Goal: Task Accomplishment & Management: Complete application form

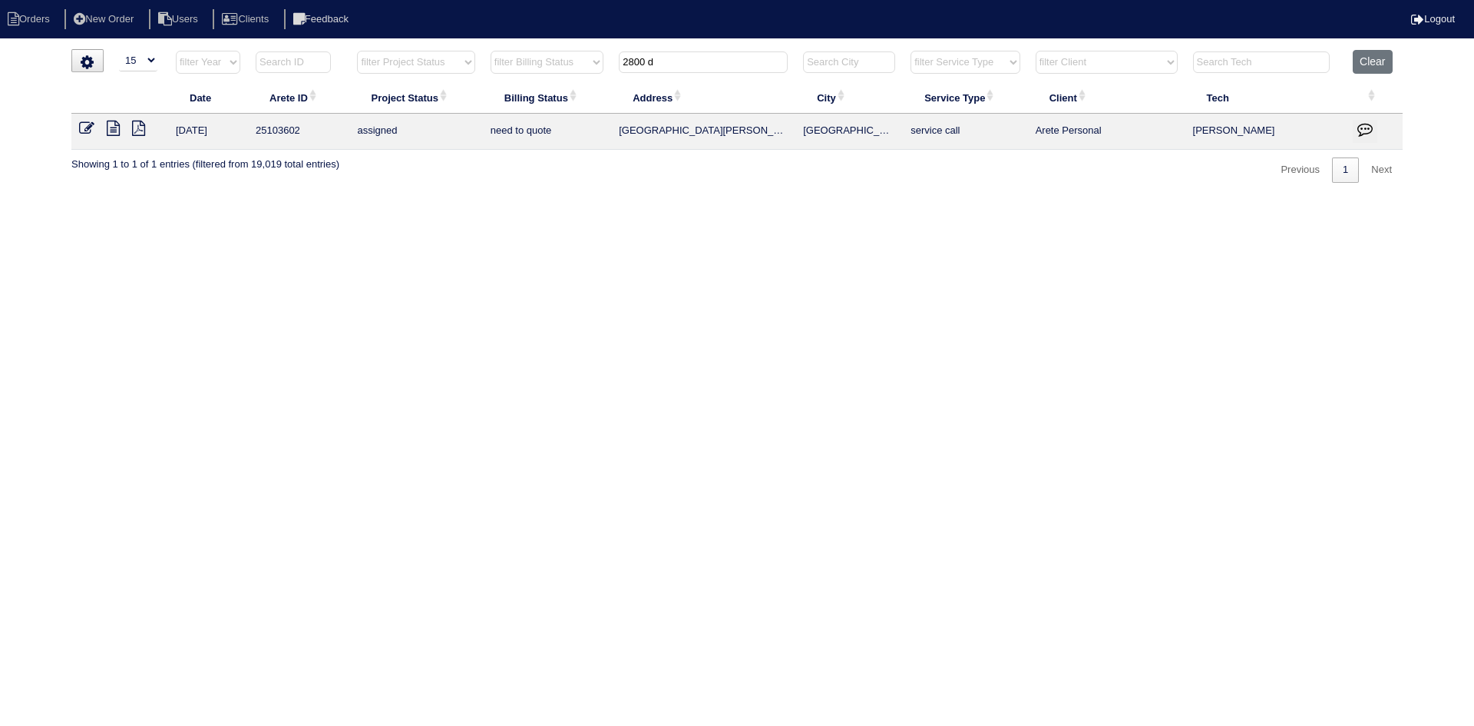
select select "15"
click at [664, 68] on input "2800 d" at bounding box center [703, 62] width 169 height 22
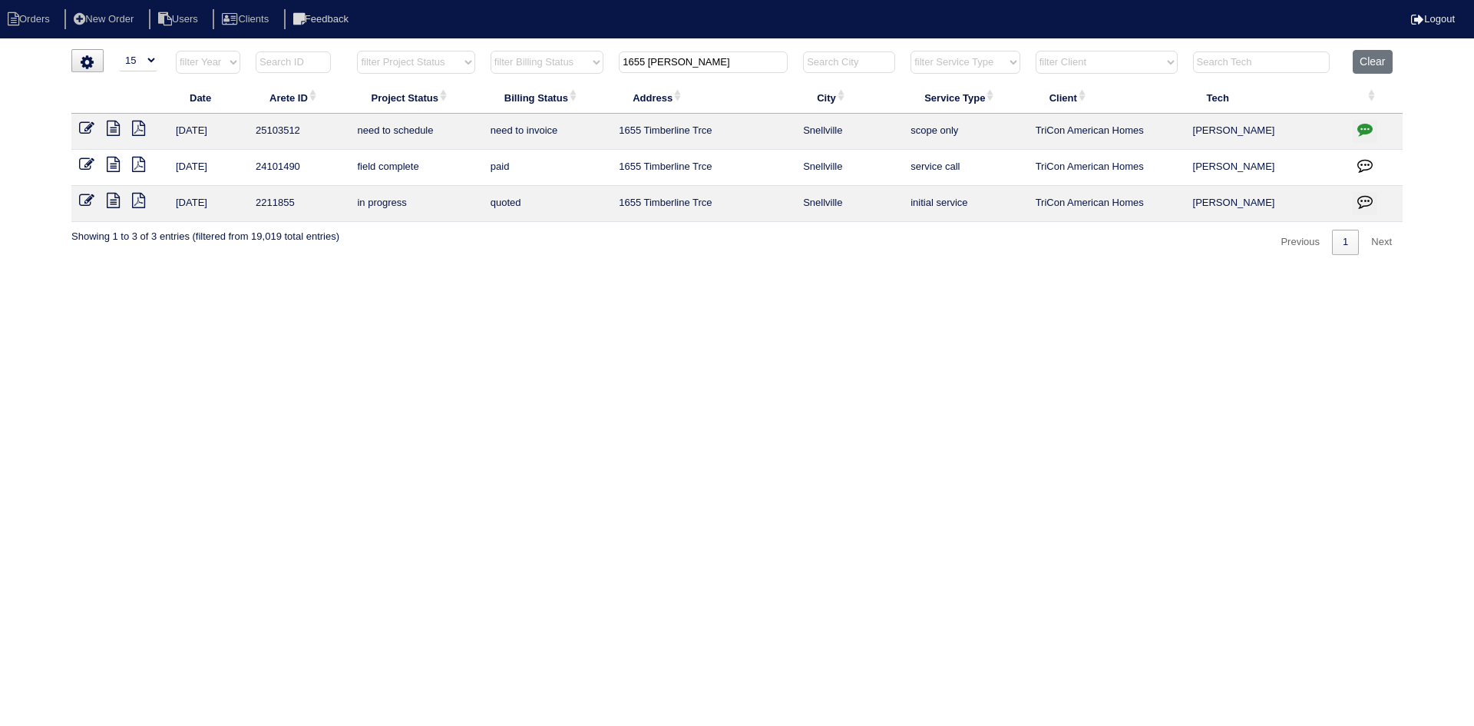
type input "1655 [PERSON_NAME]"
click at [112, 131] on icon at bounding box center [113, 128] width 13 height 15
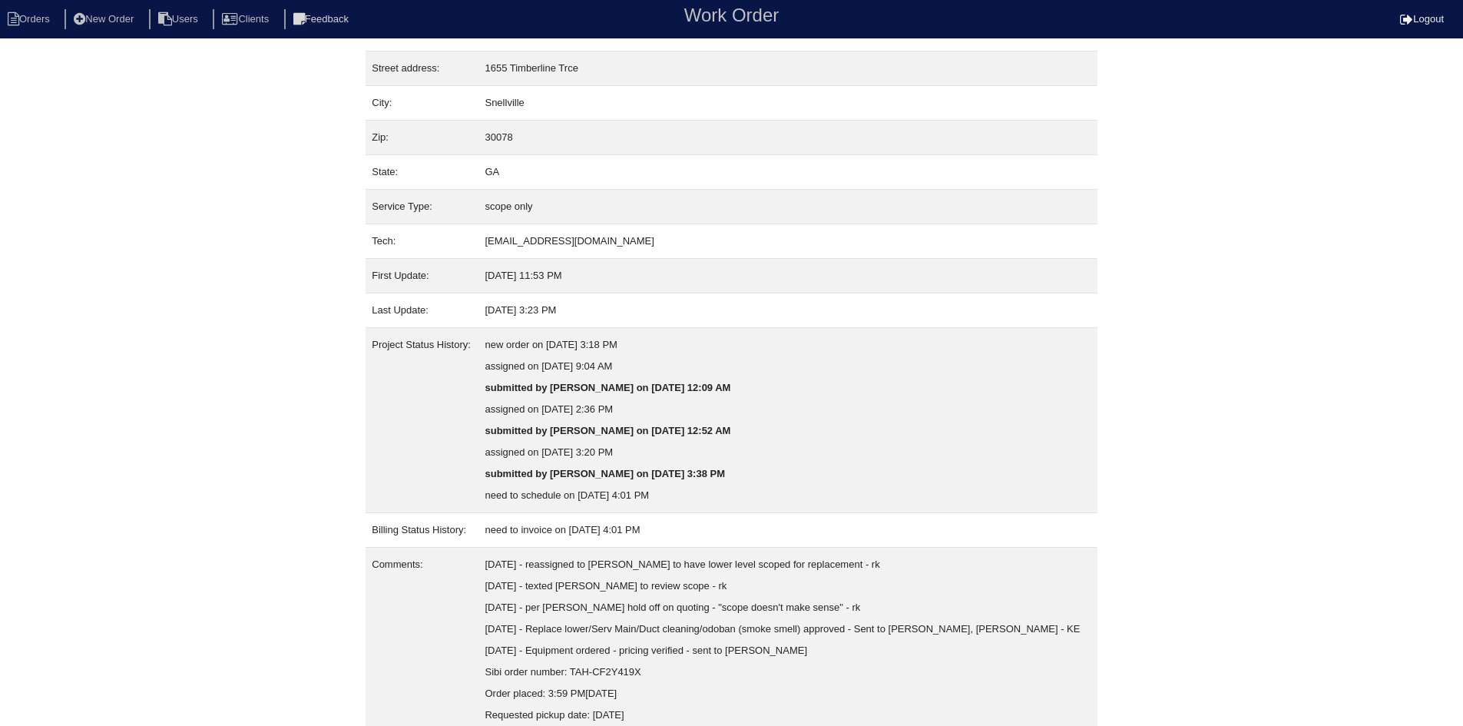
scroll to position [126, 0]
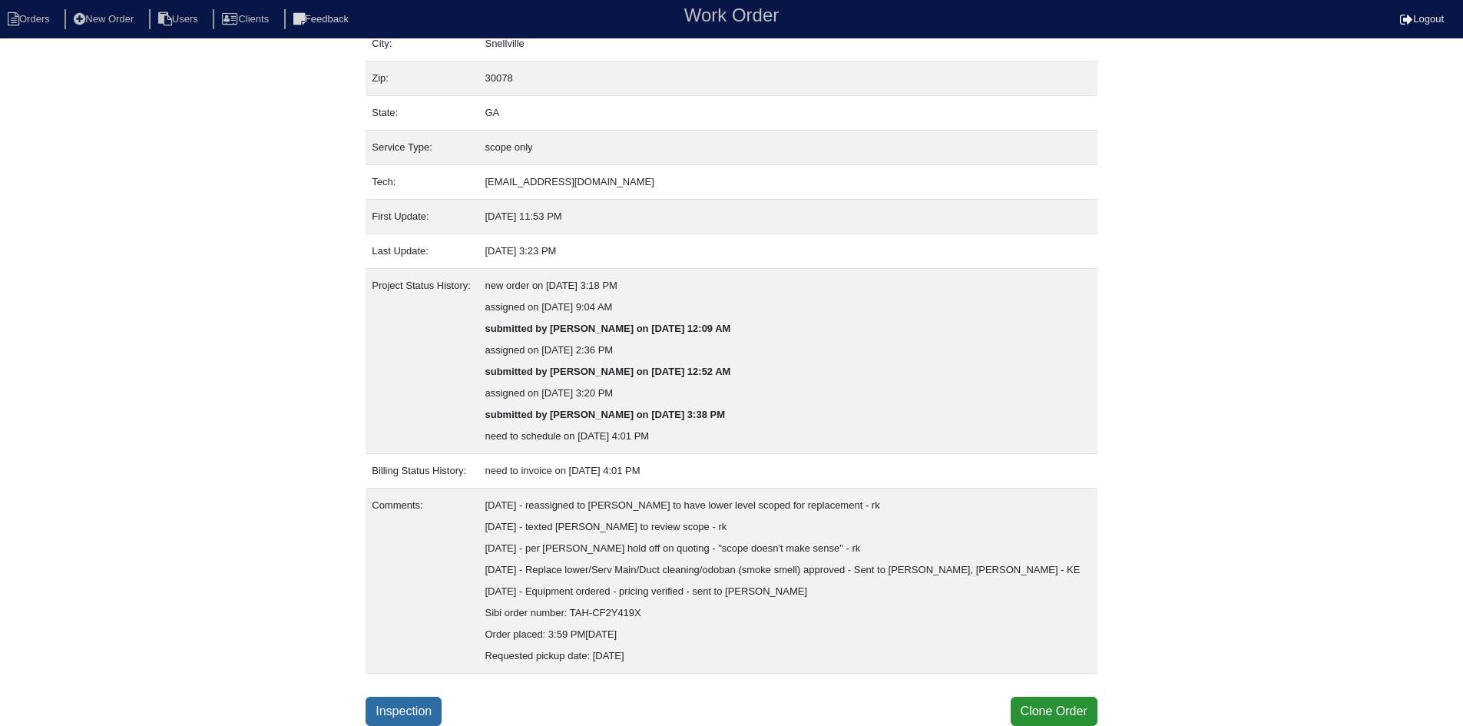
click at [398, 714] on link "Inspection" at bounding box center [404, 711] width 76 height 29
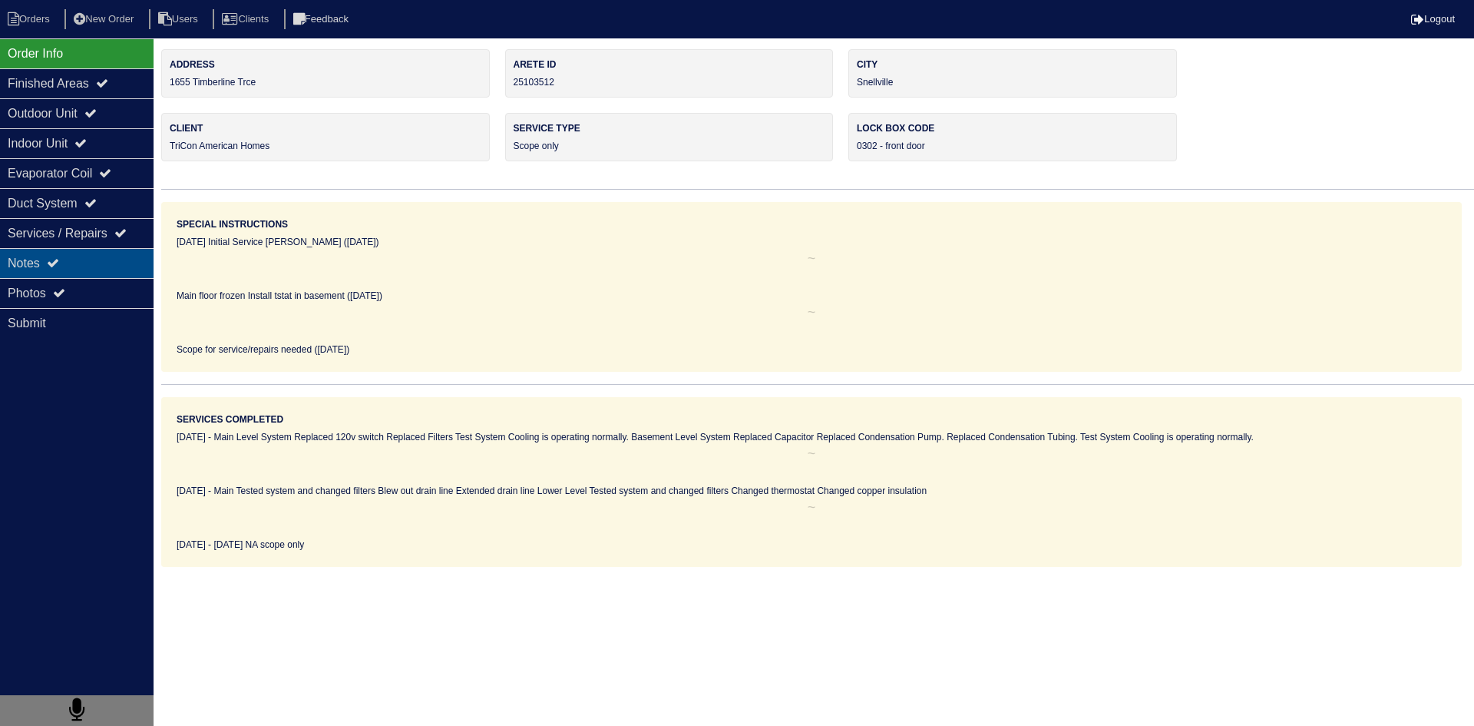
click at [103, 267] on div "Notes" at bounding box center [77, 263] width 154 height 30
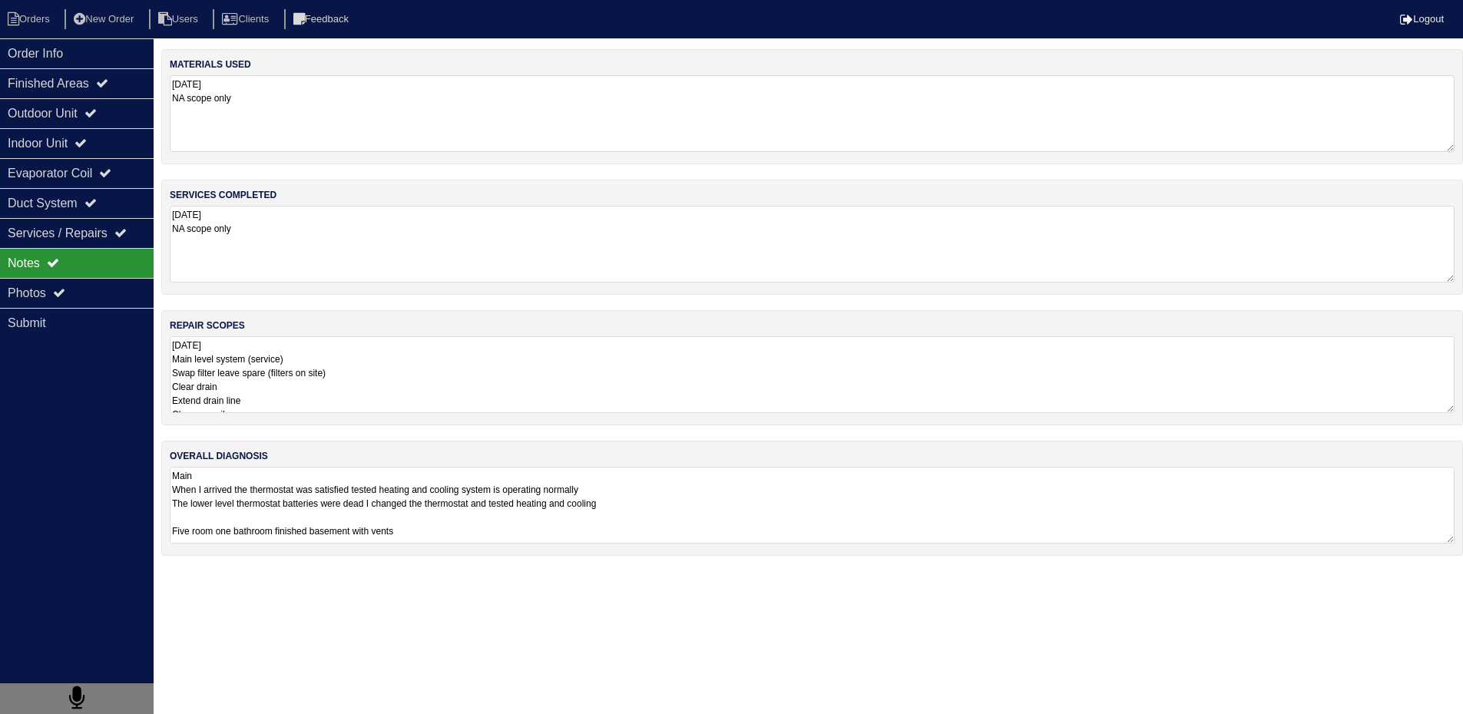
click at [233, 367] on textarea "9.24.25 Main level system (service) Swap filter leave spare (filters on site) C…" at bounding box center [812, 374] width 1285 height 77
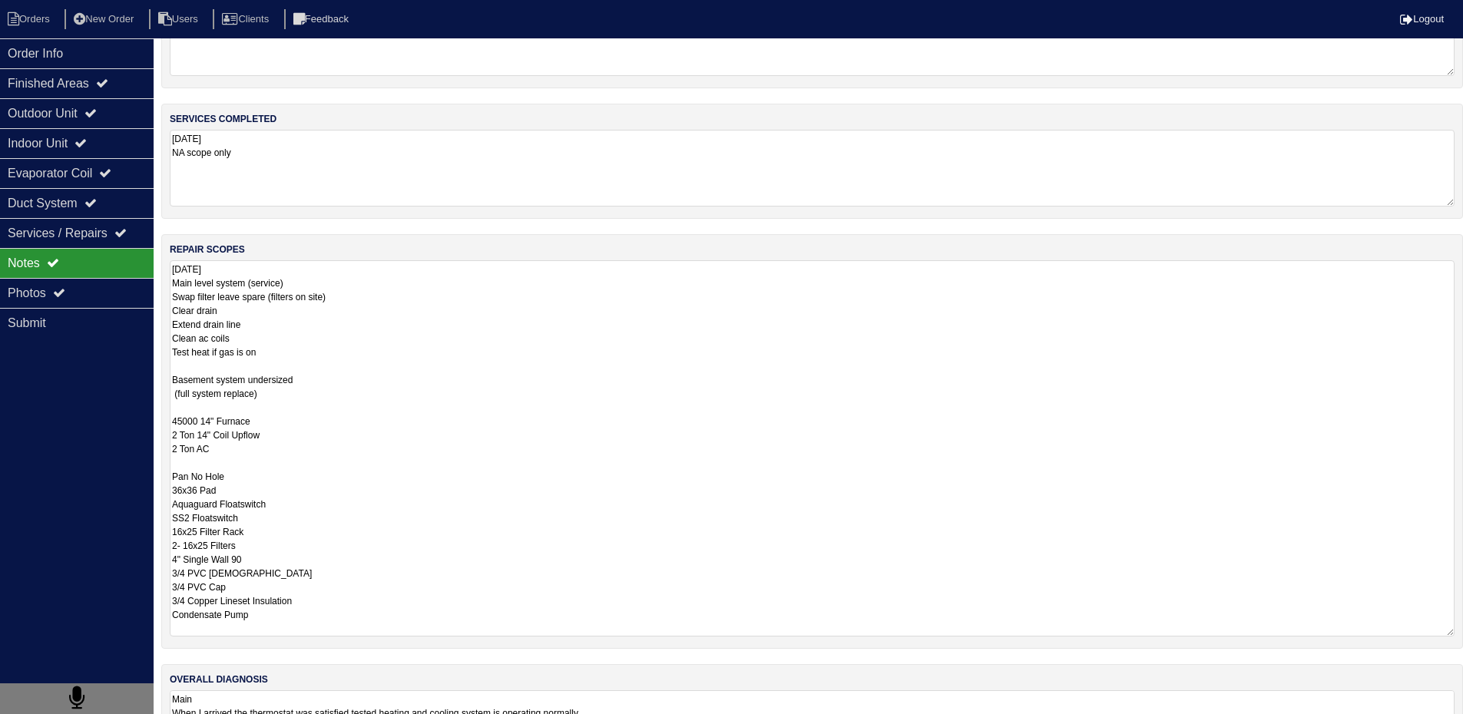
scroll to position [157, 0]
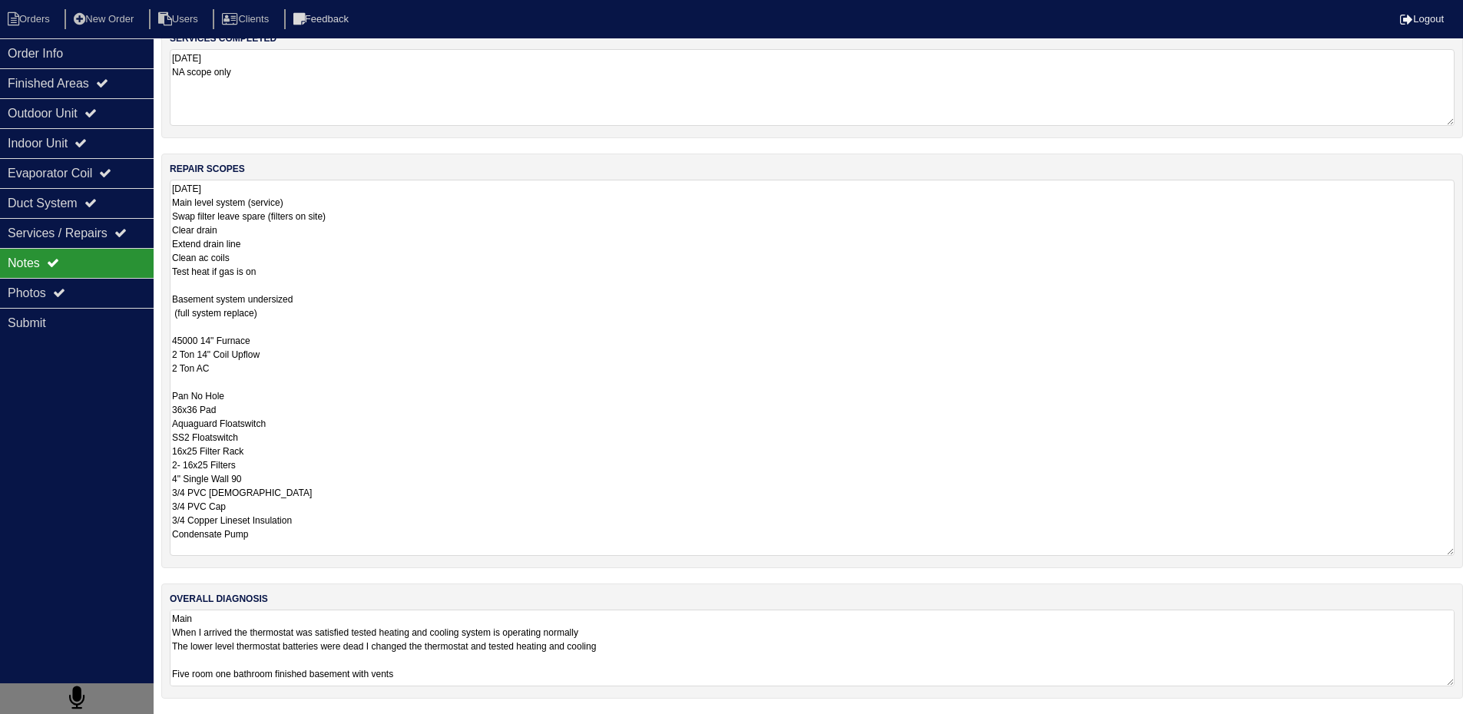
drag, startPoint x: 171, startPoint y: 360, endPoint x: 297, endPoint y: 719, distance: 380.1
click at [297, 714] on html "Orders New Order Users Clients Feedback Logout Orders New Order Users Clients M…" at bounding box center [731, 278] width 1463 height 871
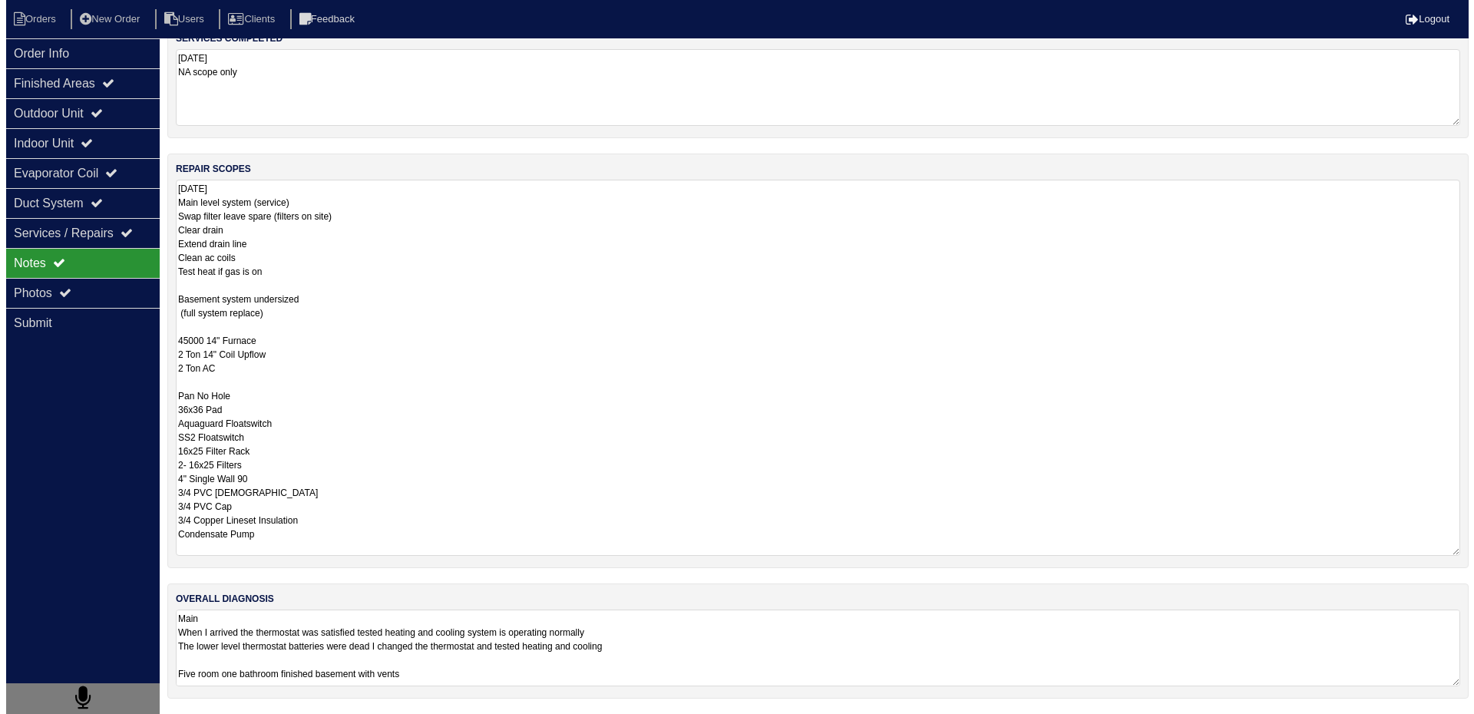
scroll to position [0, 0]
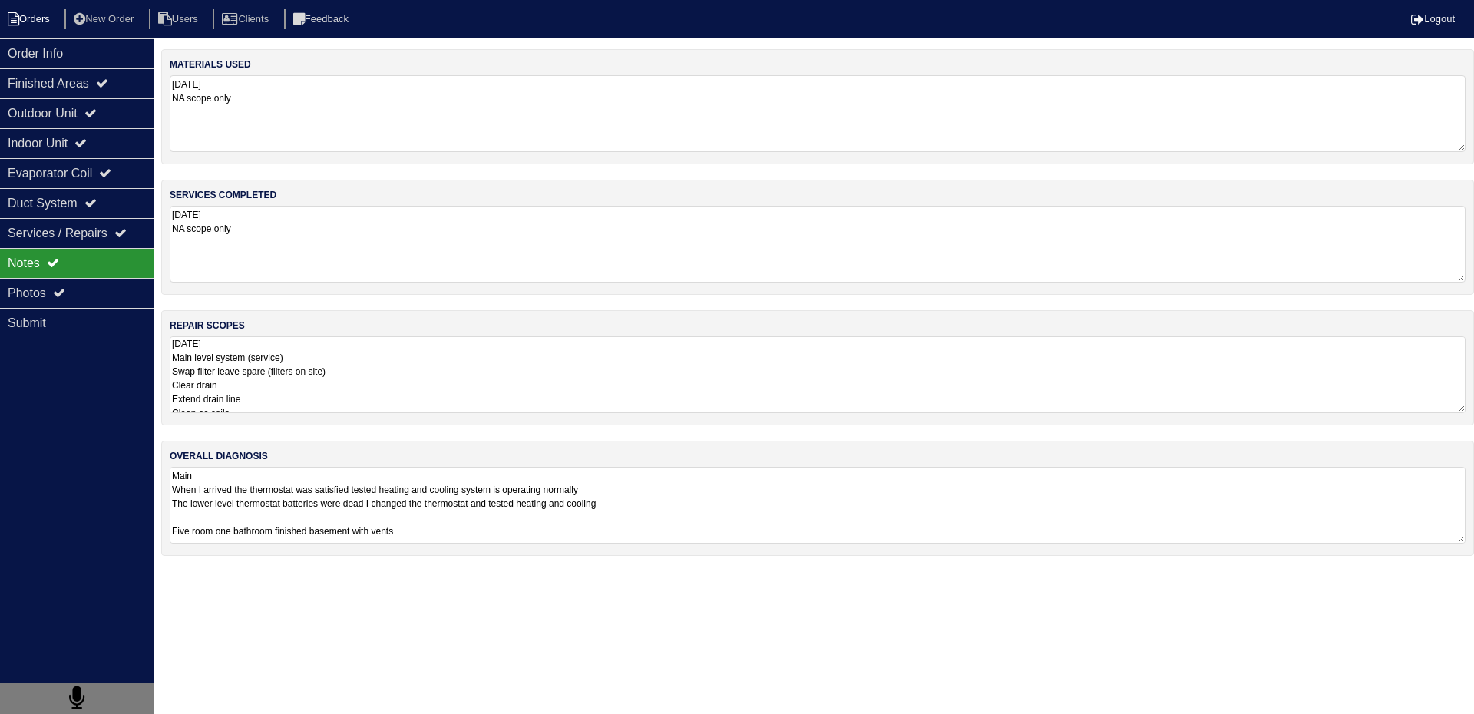
click at [33, 16] on li "Orders" at bounding box center [31, 19] width 62 height 21
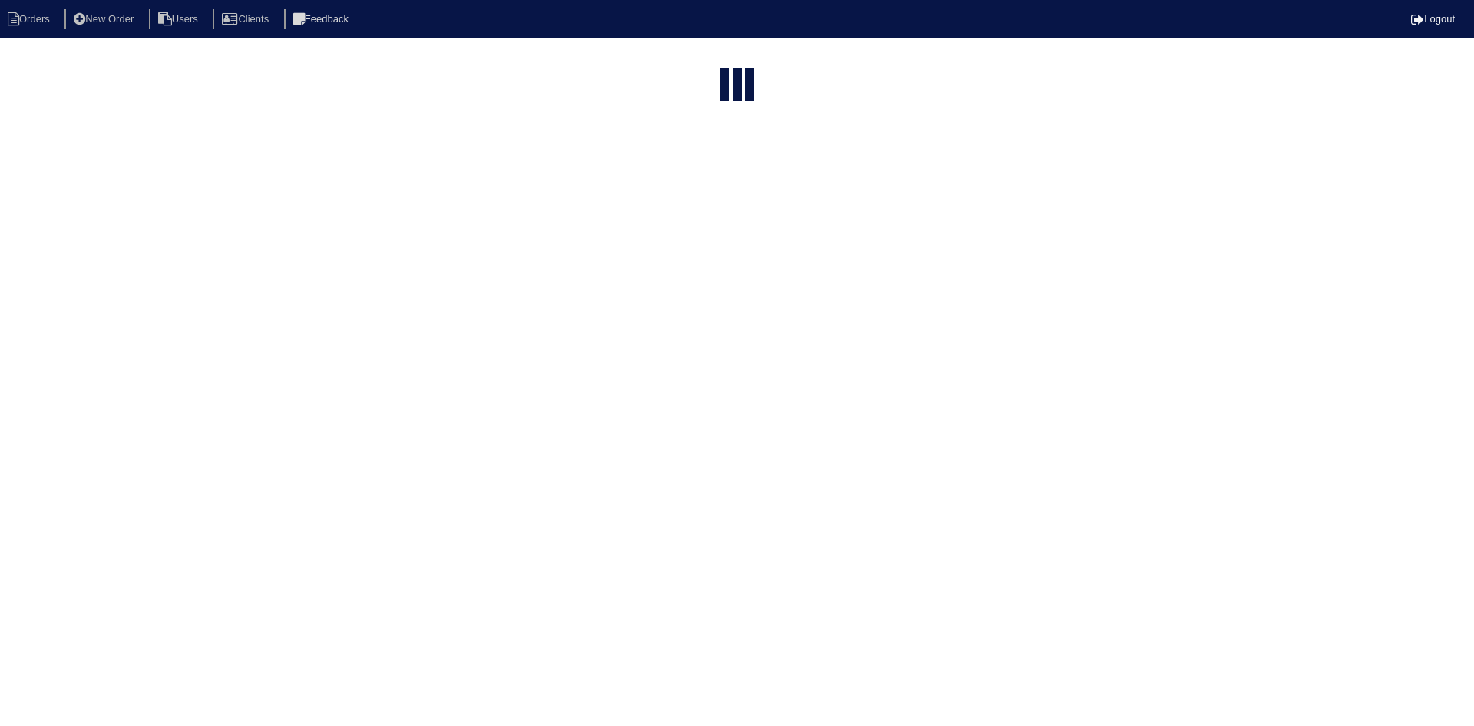
select select "15"
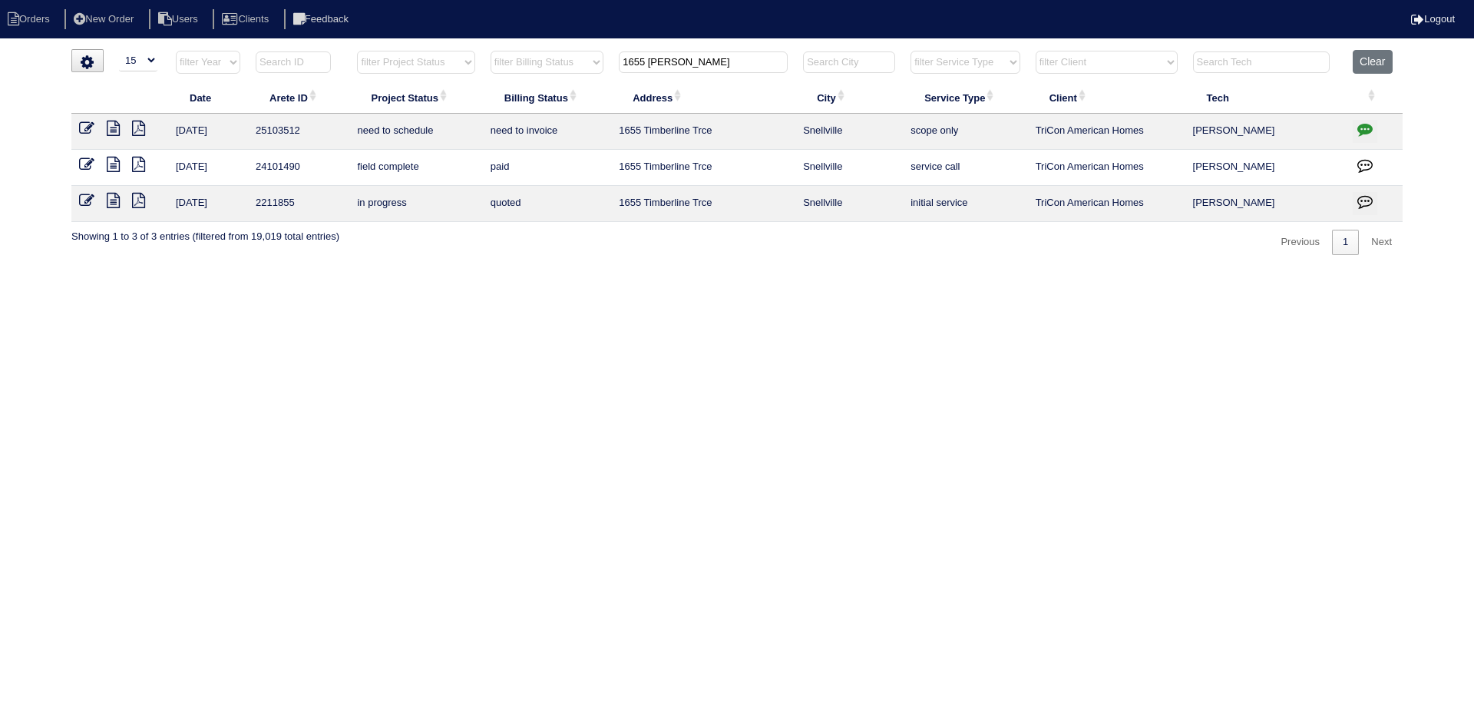
drag, startPoint x: 688, startPoint y: 70, endPoint x: 611, endPoint y: 78, distance: 78.0
click at [611, 78] on tr "filter Year -- Any Year -- 2025 2024 2023 2022 2021 2020 2019 filter Project St…" at bounding box center [737, 65] width 1332 height 31
type input "1420 spring"
click at [114, 129] on icon at bounding box center [113, 128] width 13 height 15
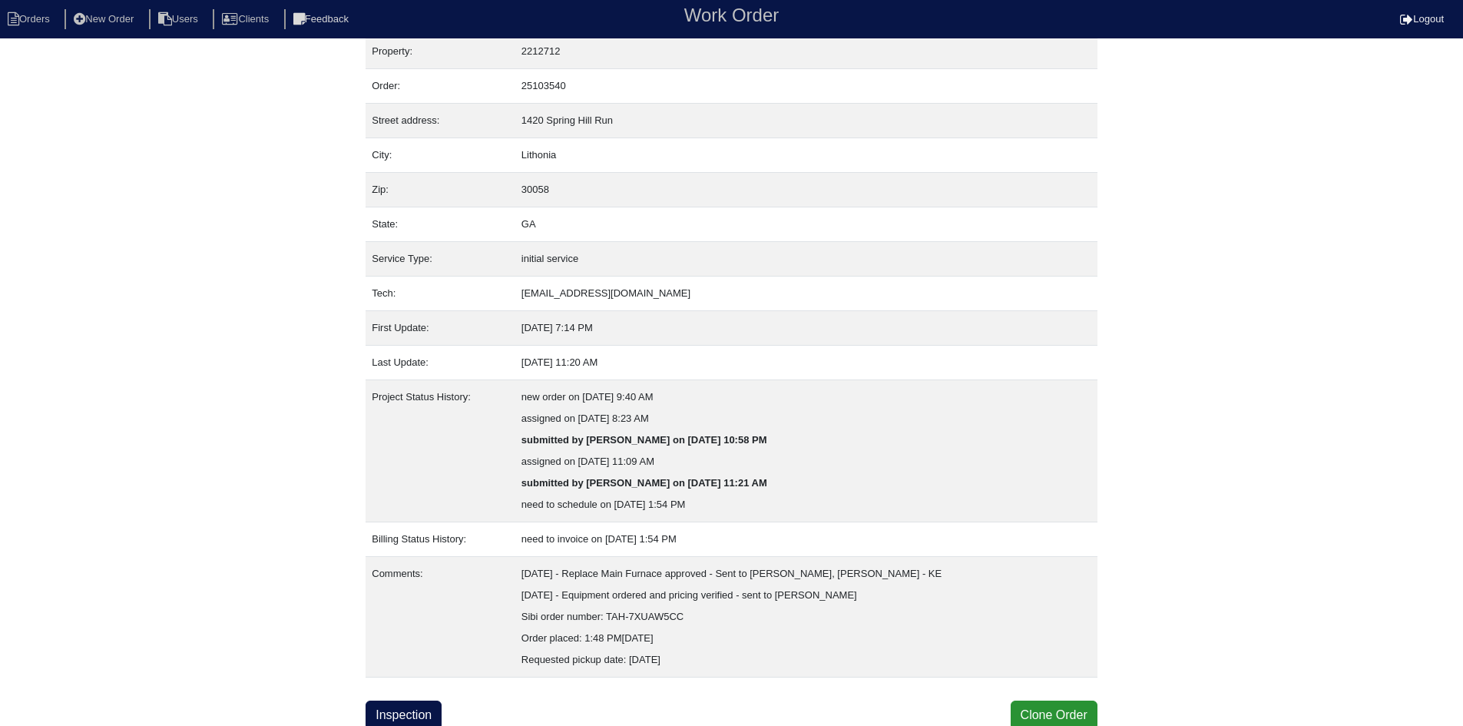
scroll to position [18, 0]
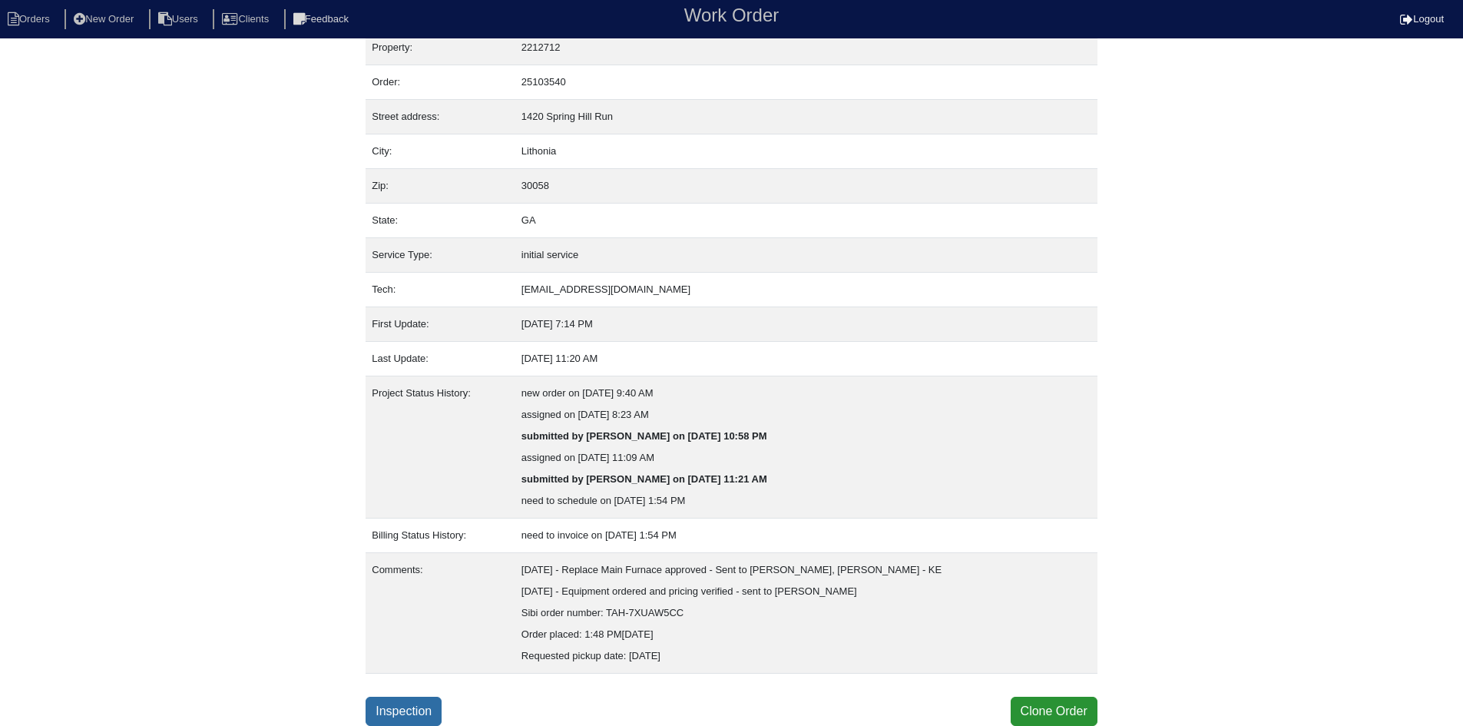
click at [411, 703] on link "Inspection" at bounding box center [404, 711] width 76 height 29
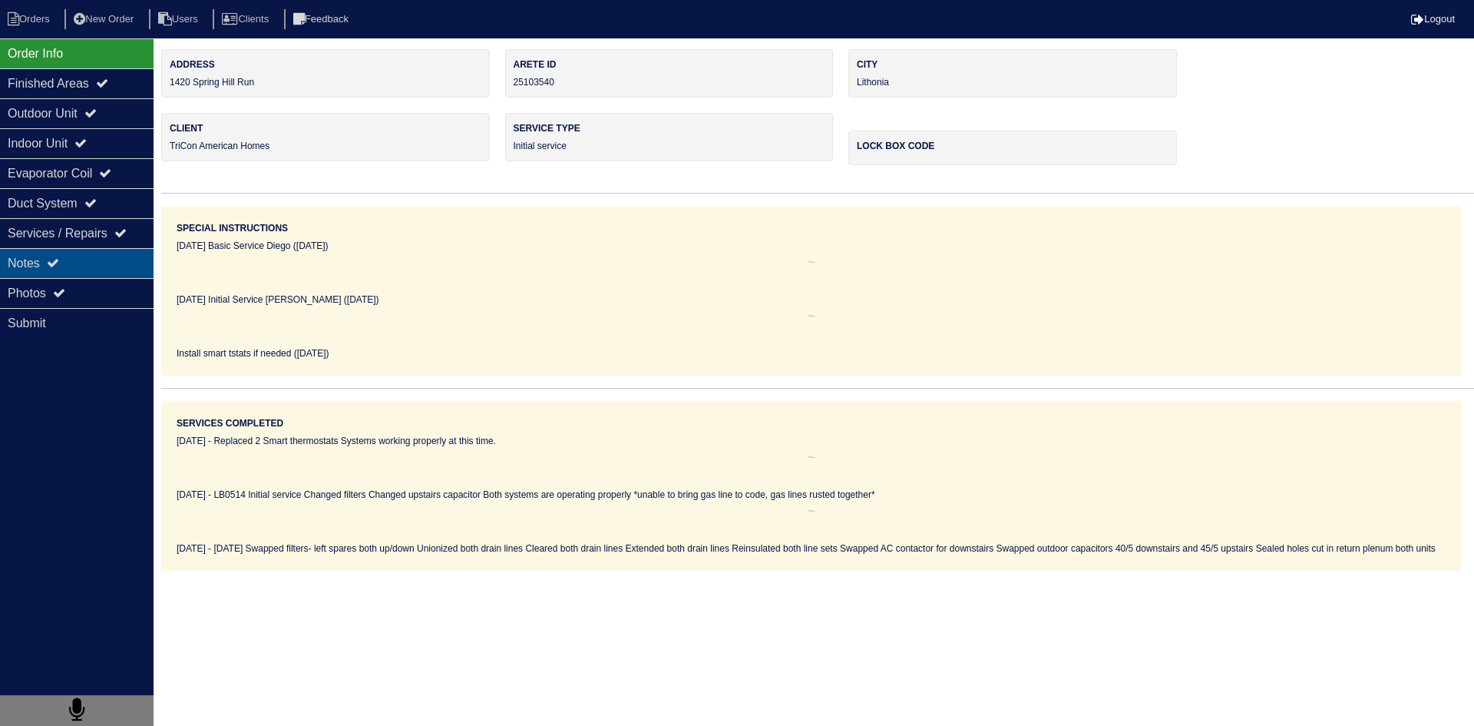
click at [56, 263] on icon at bounding box center [53, 262] width 12 height 12
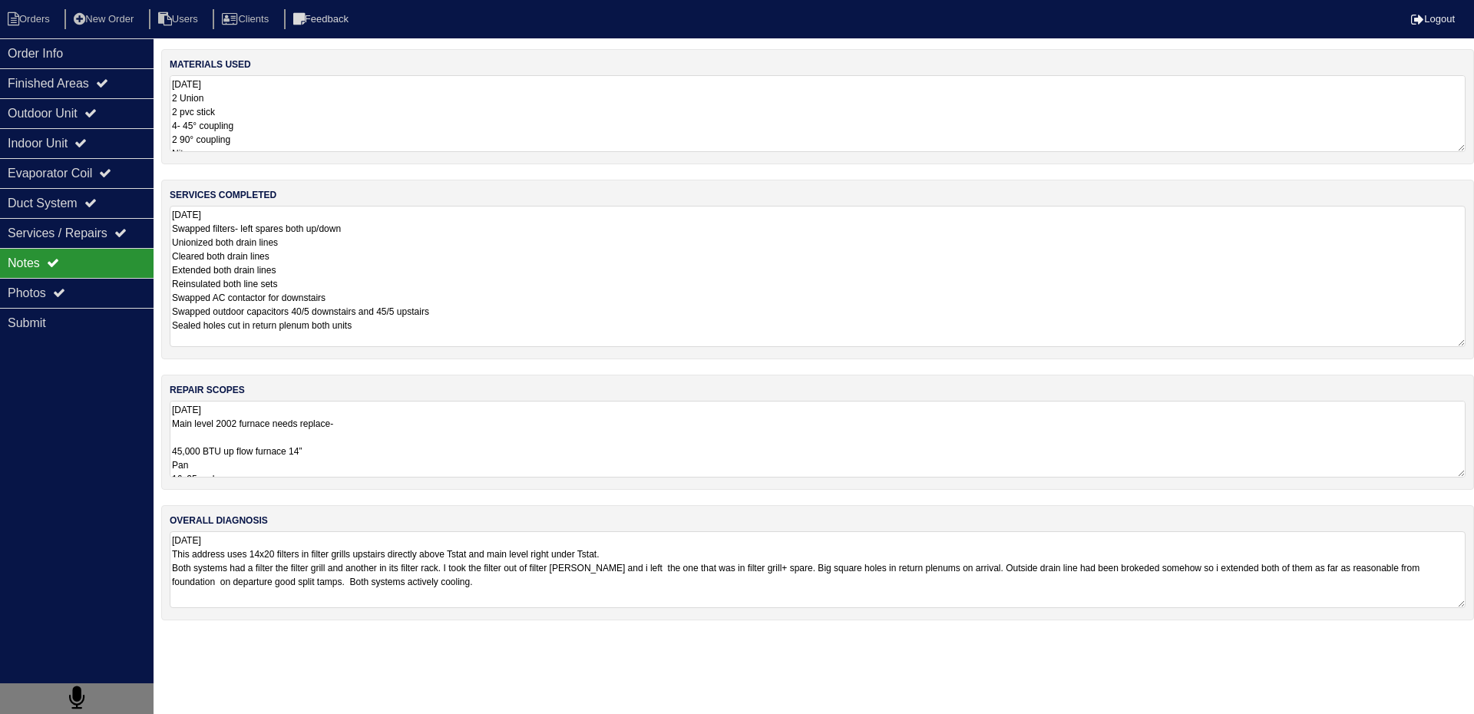
click at [309, 249] on textarea "9.26.25 Swapped filters- left spares both up/down Unionized both drain lines Cl…" at bounding box center [818, 276] width 1296 height 141
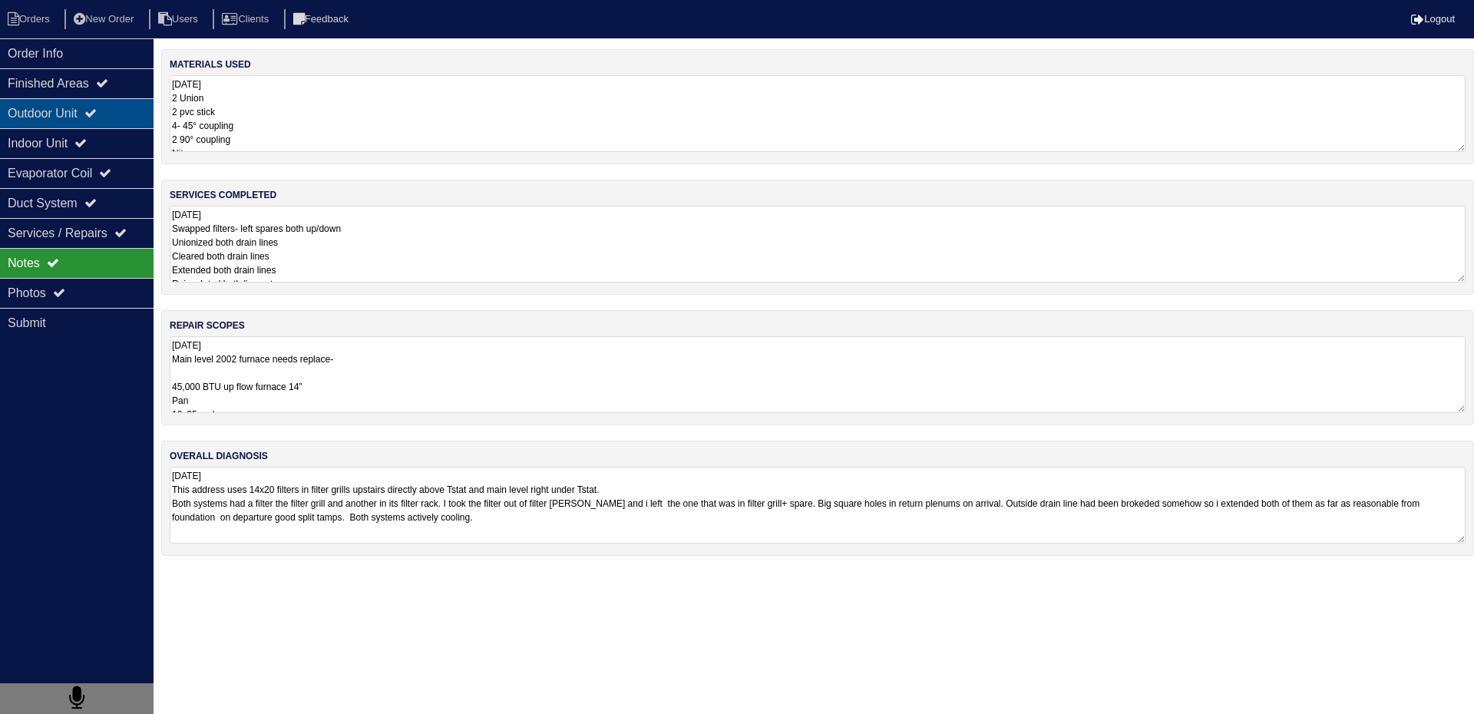
click at [25, 115] on div "Outdoor Unit" at bounding box center [77, 113] width 154 height 30
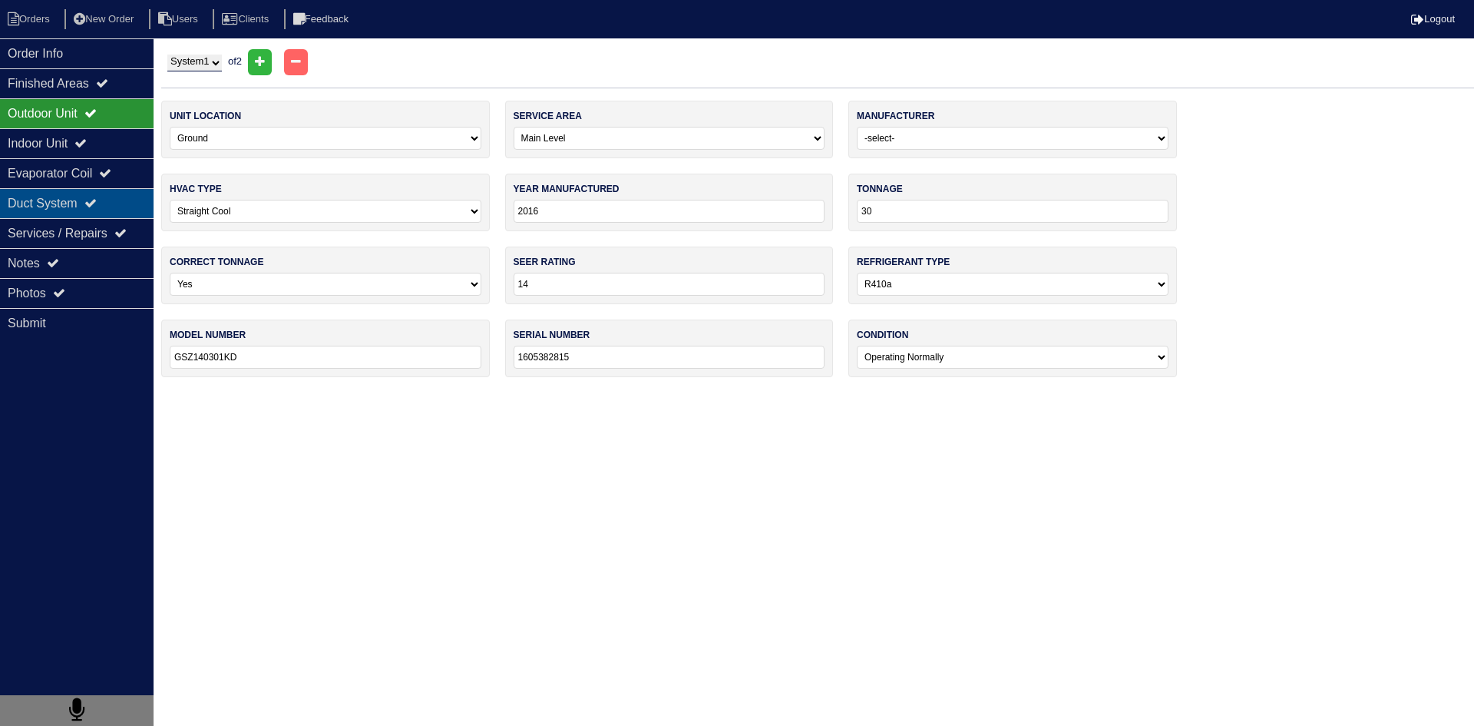
click at [53, 208] on div "Duct System" at bounding box center [77, 203] width 154 height 30
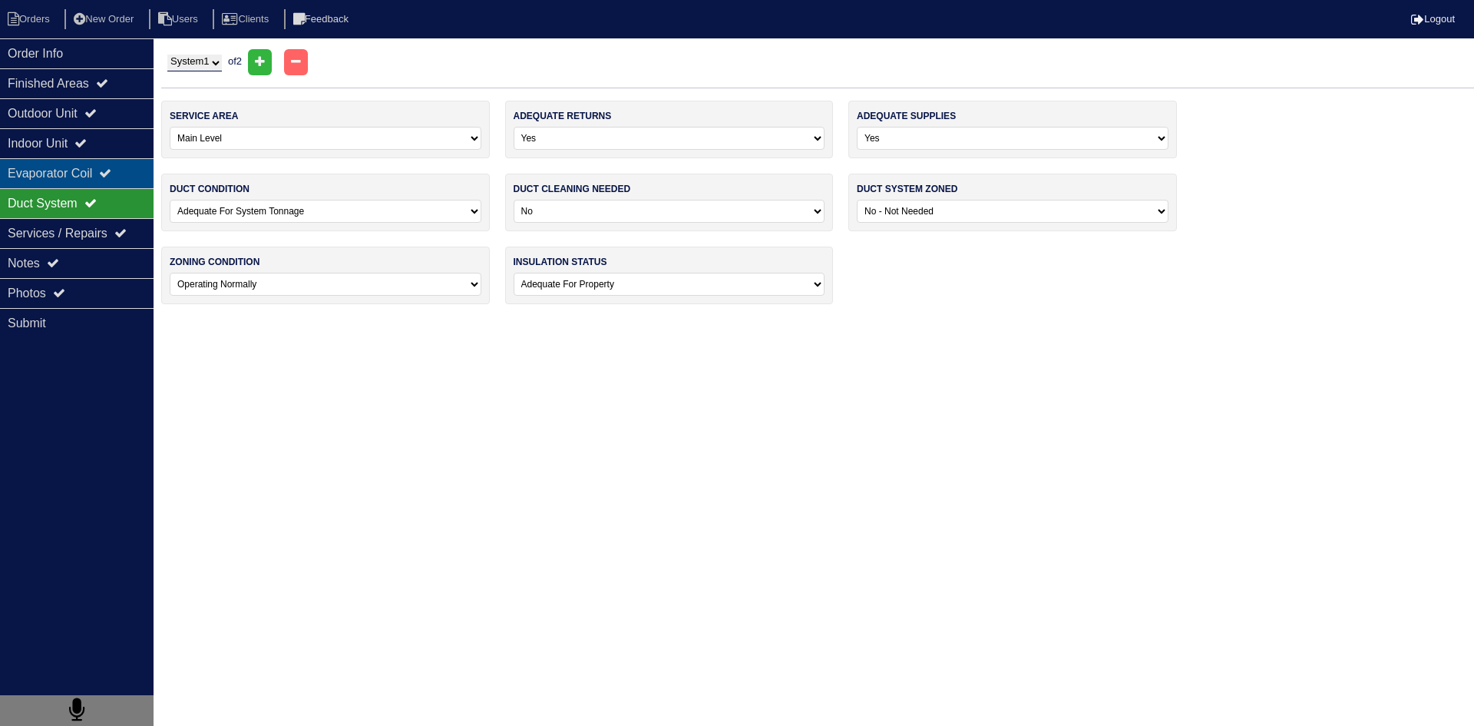
click at [55, 179] on div "Evaporator Coil" at bounding box center [77, 173] width 154 height 30
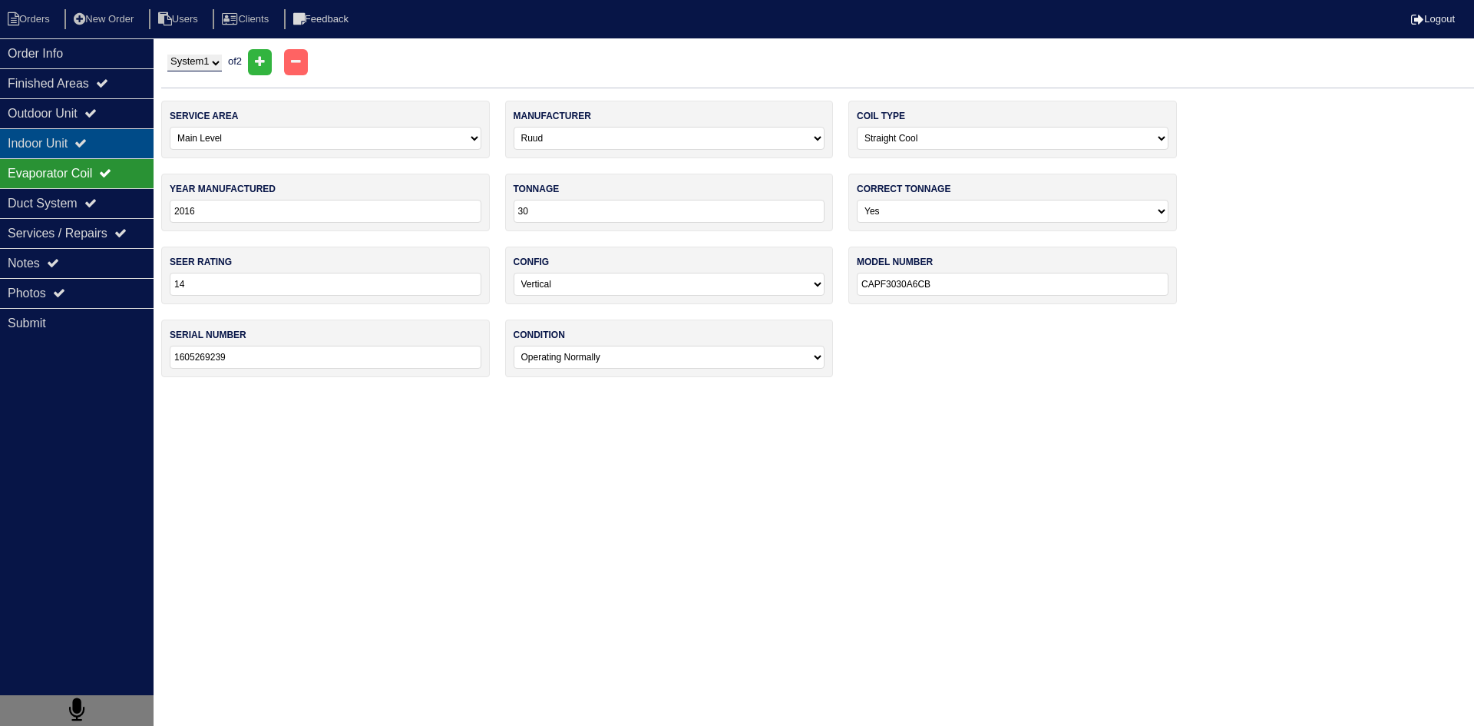
click at [55, 147] on div "Indoor Unit" at bounding box center [77, 143] width 154 height 30
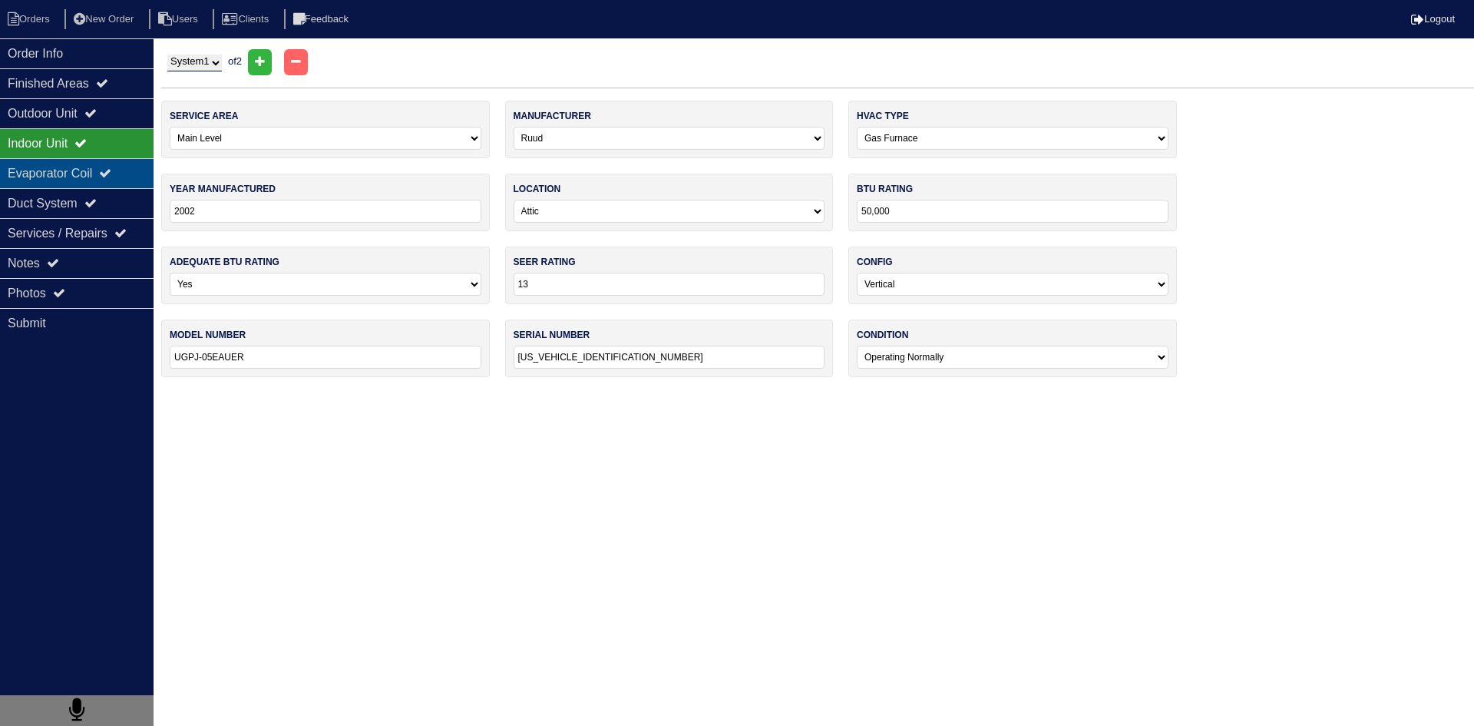
click at [60, 171] on div "Evaporator Coil" at bounding box center [77, 173] width 154 height 30
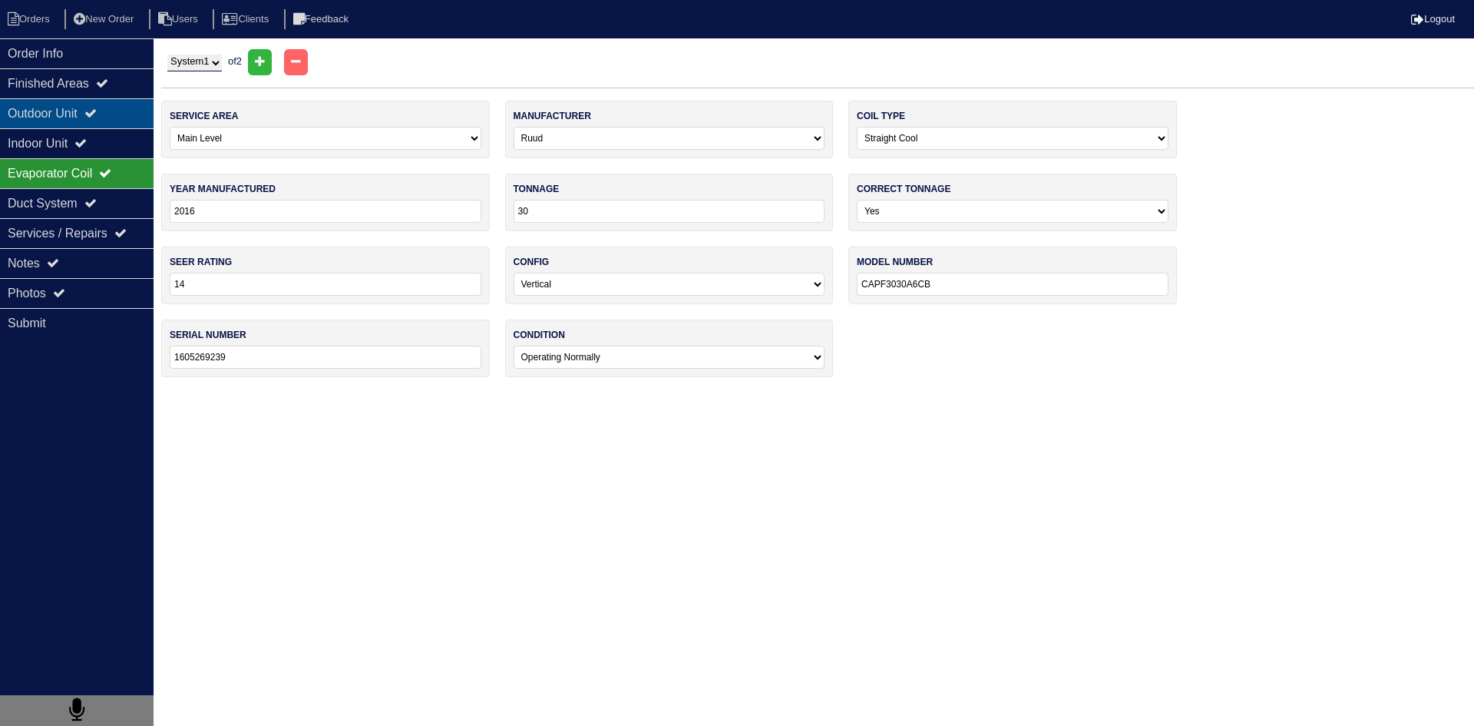
click at [53, 114] on div "Outdoor Unit" at bounding box center [77, 113] width 154 height 30
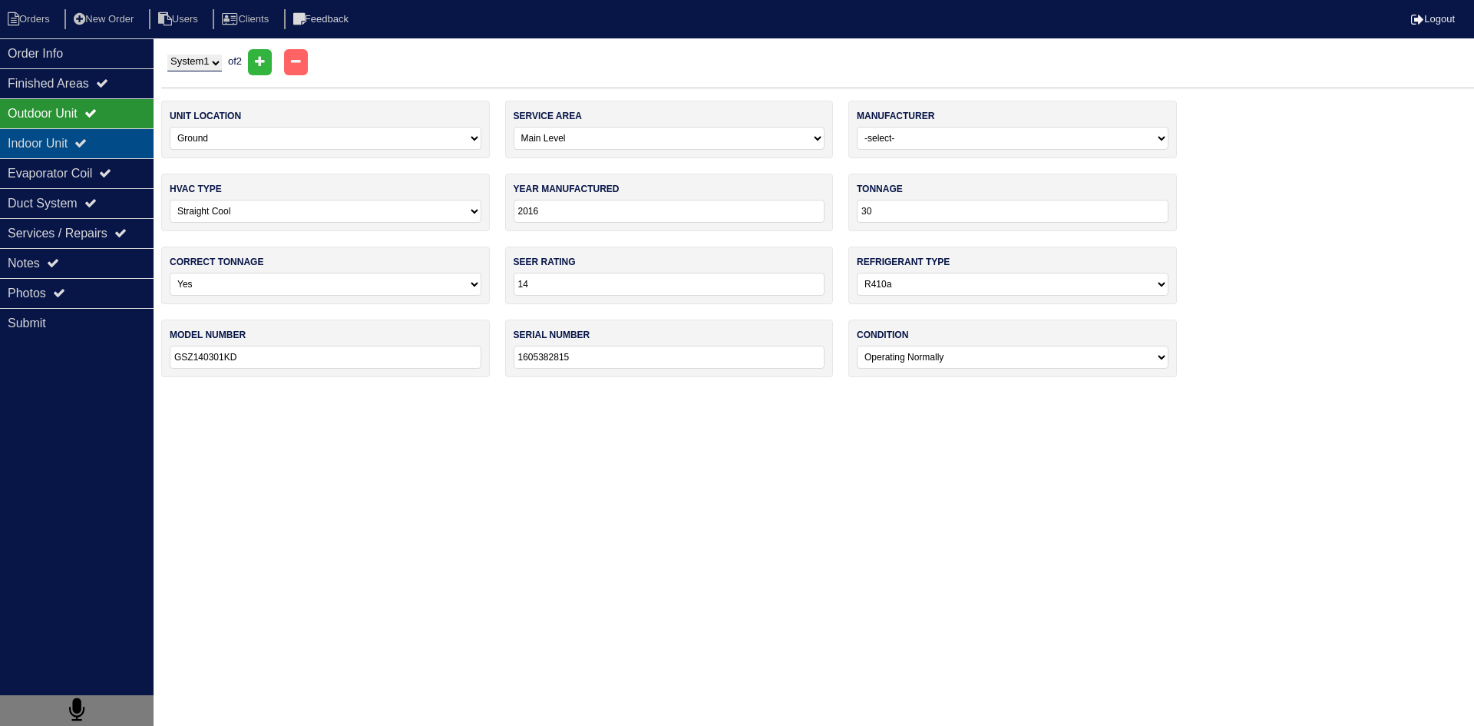
click at [57, 146] on div "Indoor Unit" at bounding box center [77, 143] width 154 height 30
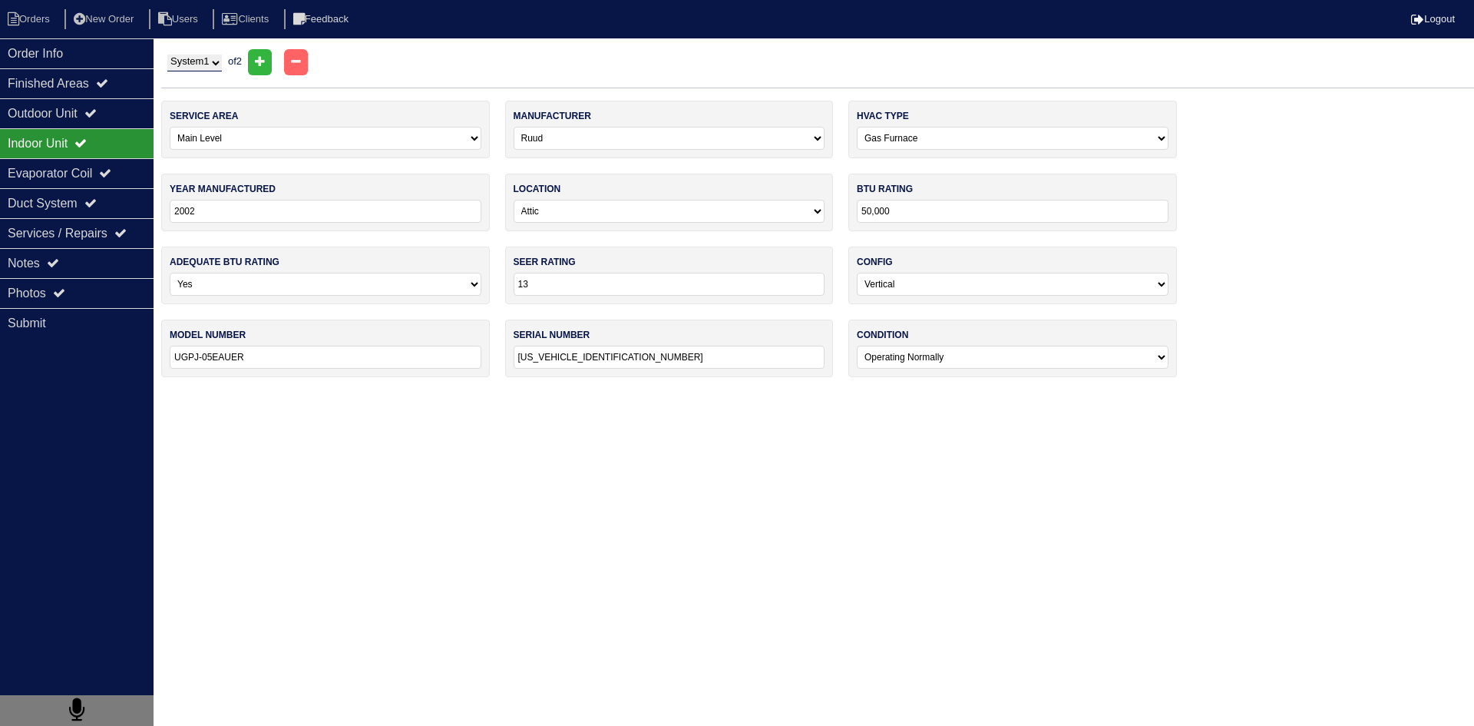
click at [212, 64] on select "System 1 System 2" at bounding box center [194, 63] width 55 height 17
select select "2"
click at [167, 55] on select "System 1 System 2" at bounding box center [194, 63] width 55 height 17
select select "1"
select select "Goodman"
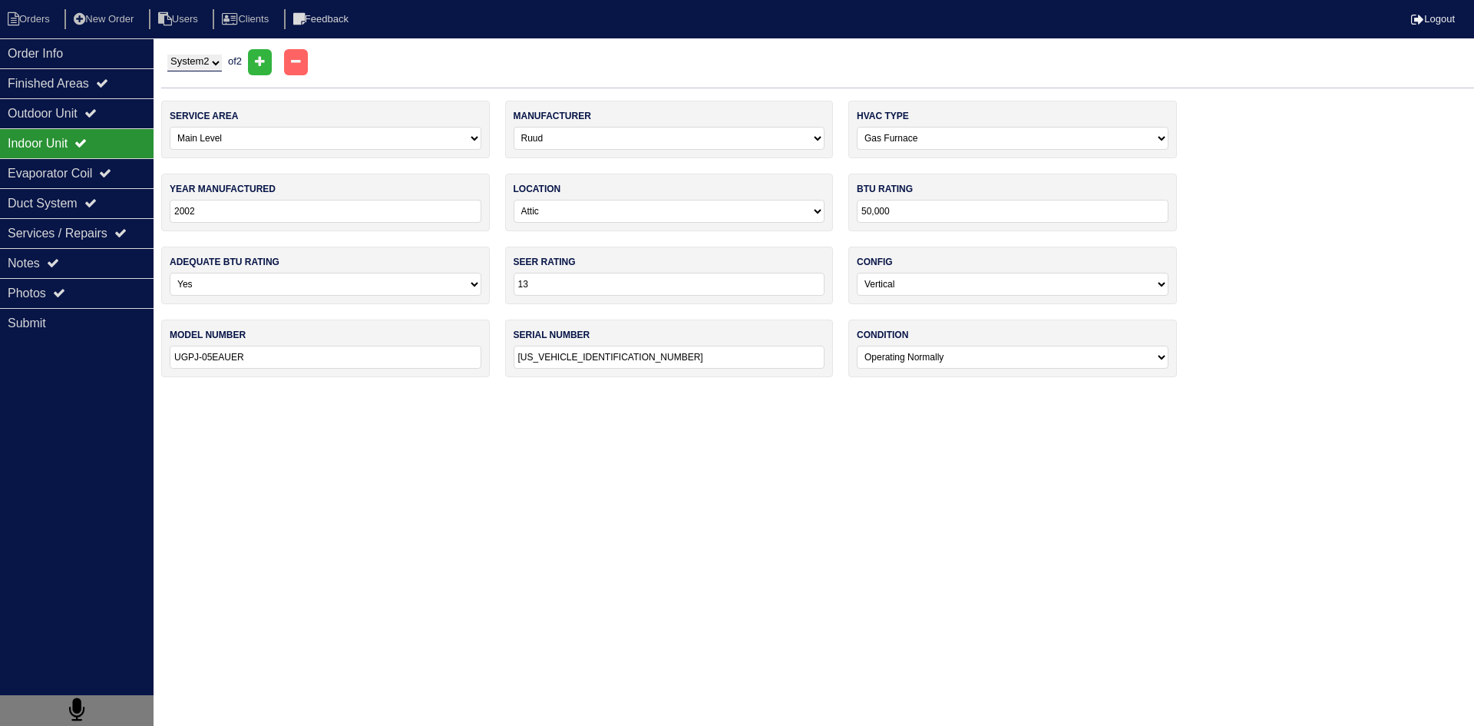
type input "2016"
type input "60,000"
type input "14"
type input "GMS80603ANBD"
type input "1604381199"
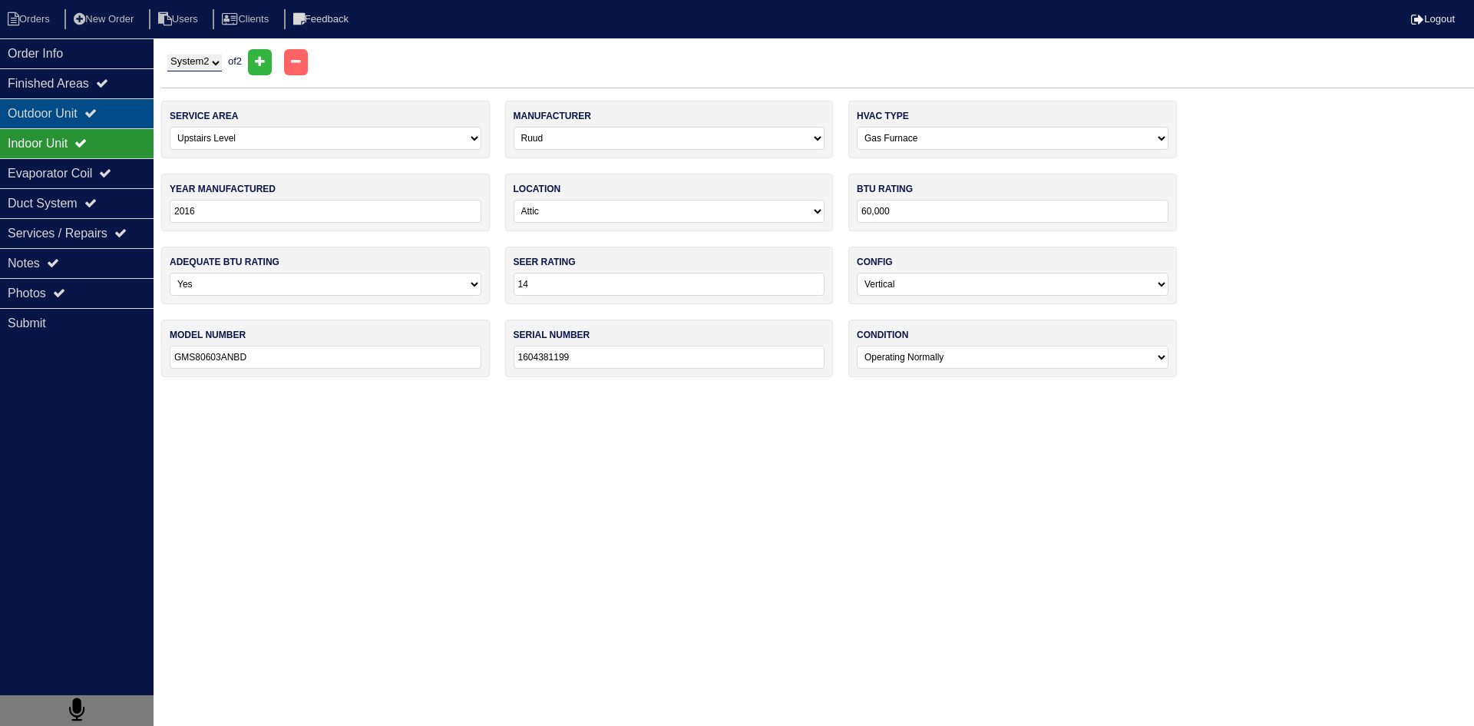
click at [60, 114] on div "Outdoor Unit" at bounding box center [77, 113] width 154 height 30
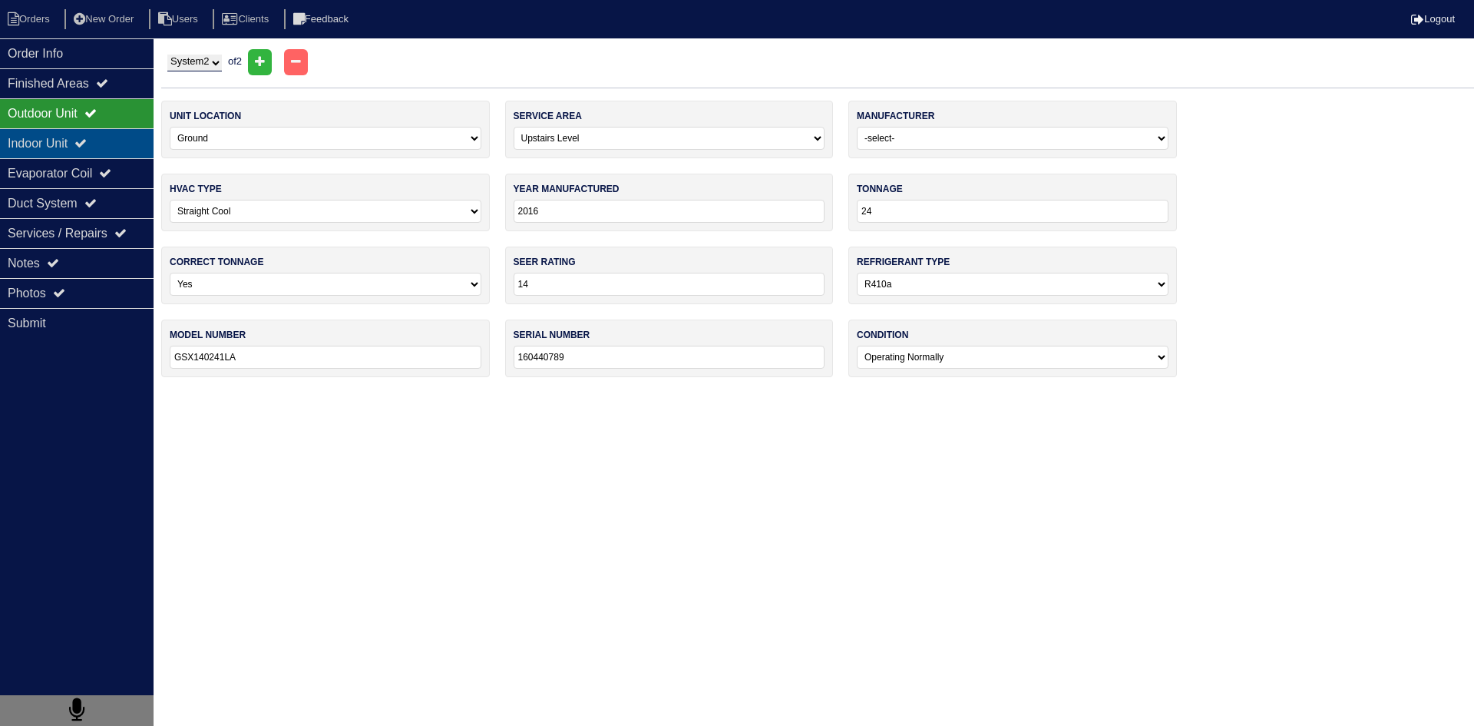
click at [41, 143] on div "Indoor Unit" at bounding box center [77, 143] width 154 height 30
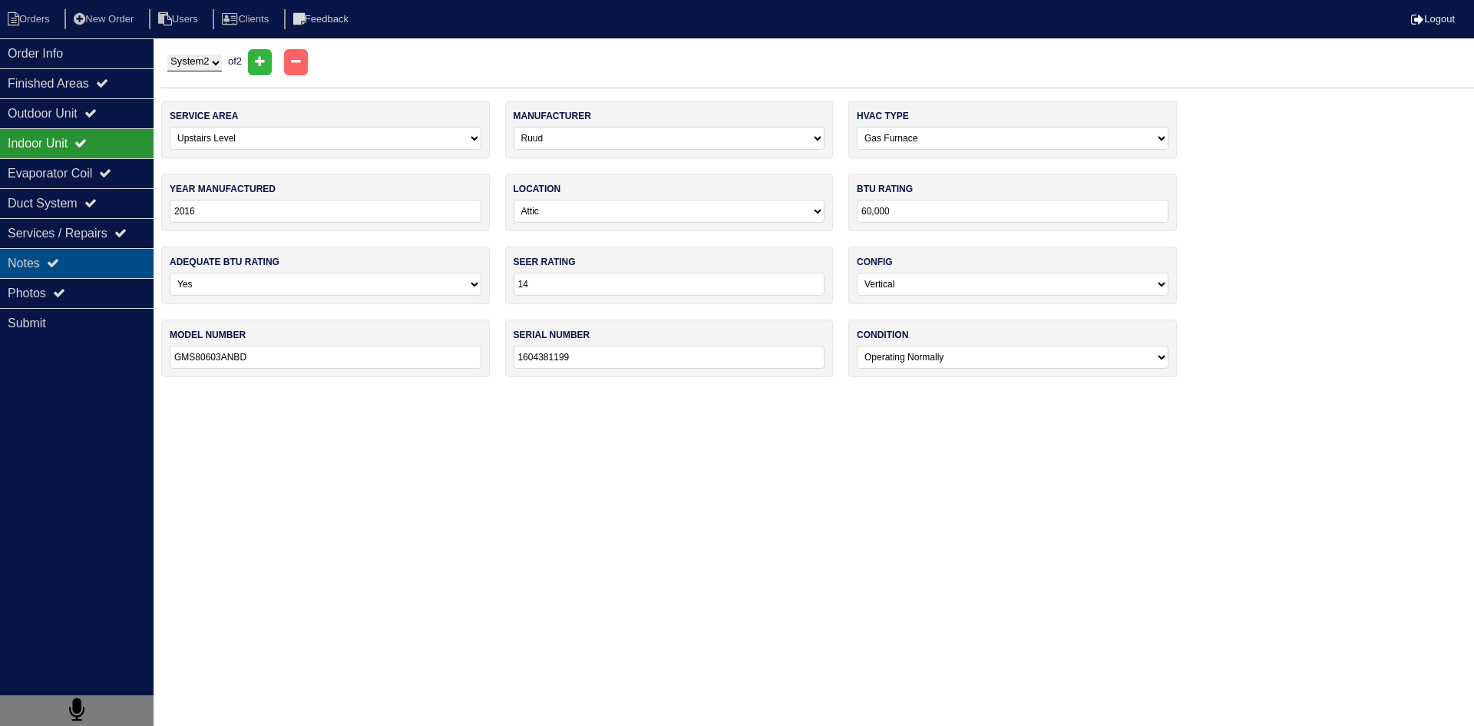
click at [116, 267] on div "Notes" at bounding box center [77, 263] width 154 height 30
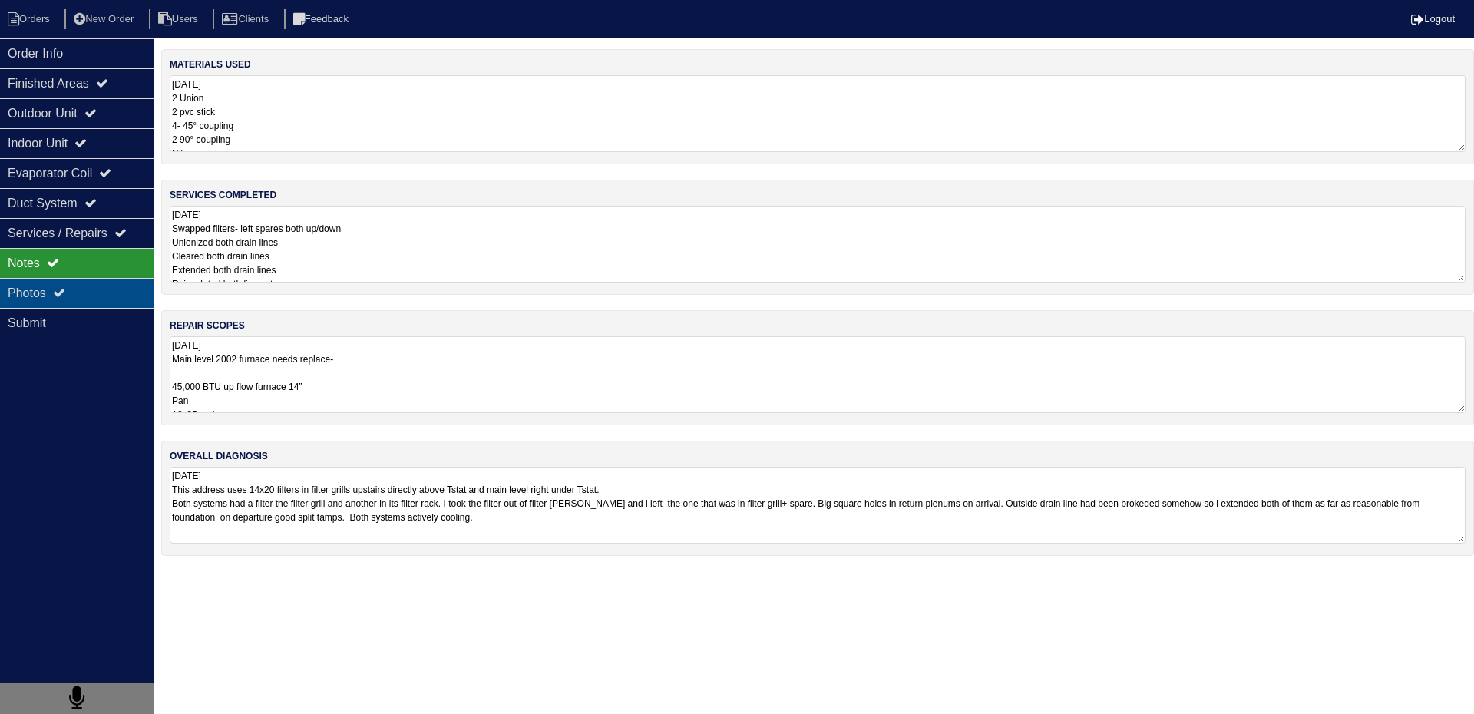
click at [111, 300] on div "Photos" at bounding box center [77, 293] width 154 height 30
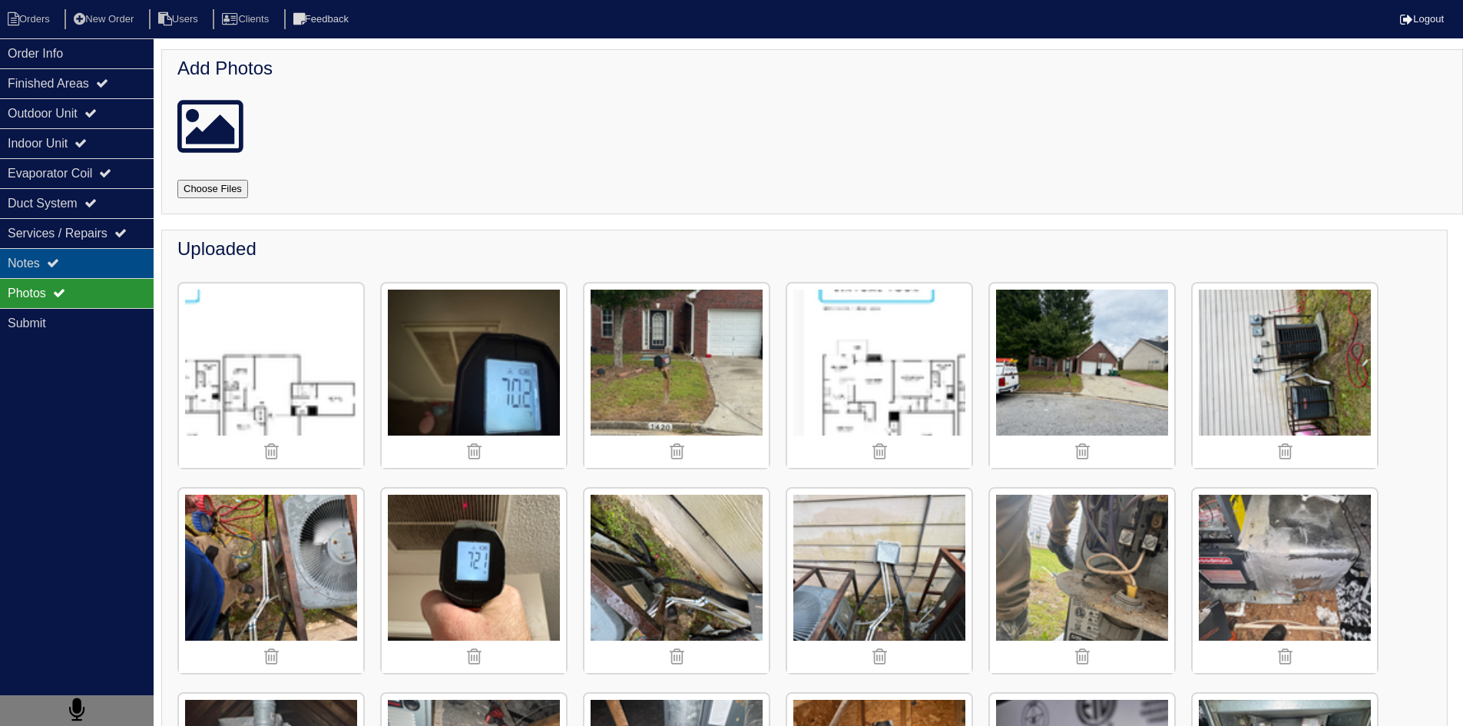
click at [99, 254] on div "Notes" at bounding box center [77, 263] width 154 height 30
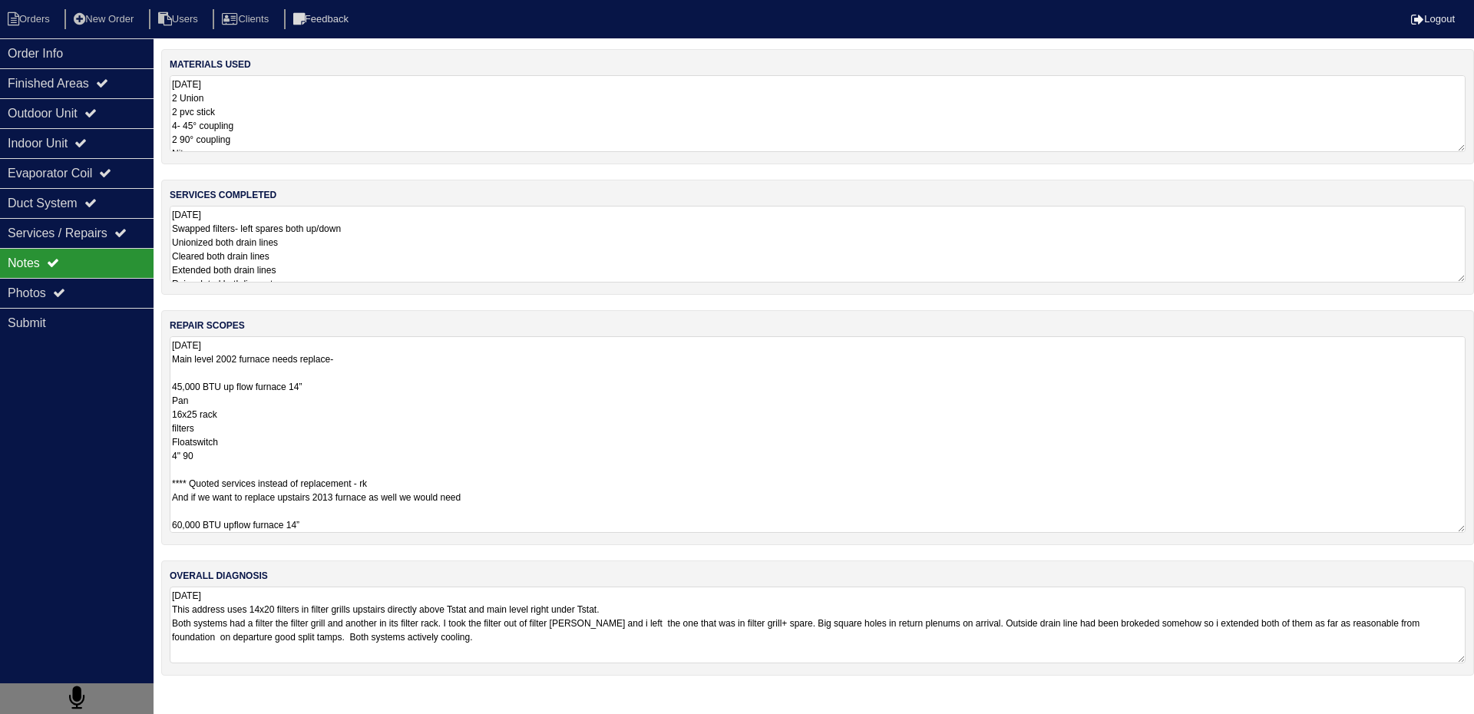
click at [422, 382] on textarea "9.26.25 Main level 2002 furnace needs replace- 45,000 BTU up flow furnace 14” P…" at bounding box center [818, 434] width 1296 height 197
click at [320, 426] on textarea "9.26.25 Main level 2002 furnace needs replace- 45,000 BTU up flow furnace 14” P…" at bounding box center [818, 434] width 1296 height 197
click at [313, 127] on textarea "9.26.25 2 Union 2 pvc stick 4- 45° coupling 2 90° coupling Nitrogen 1 contactor…" at bounding box center [818, 113] width 1296 height 77
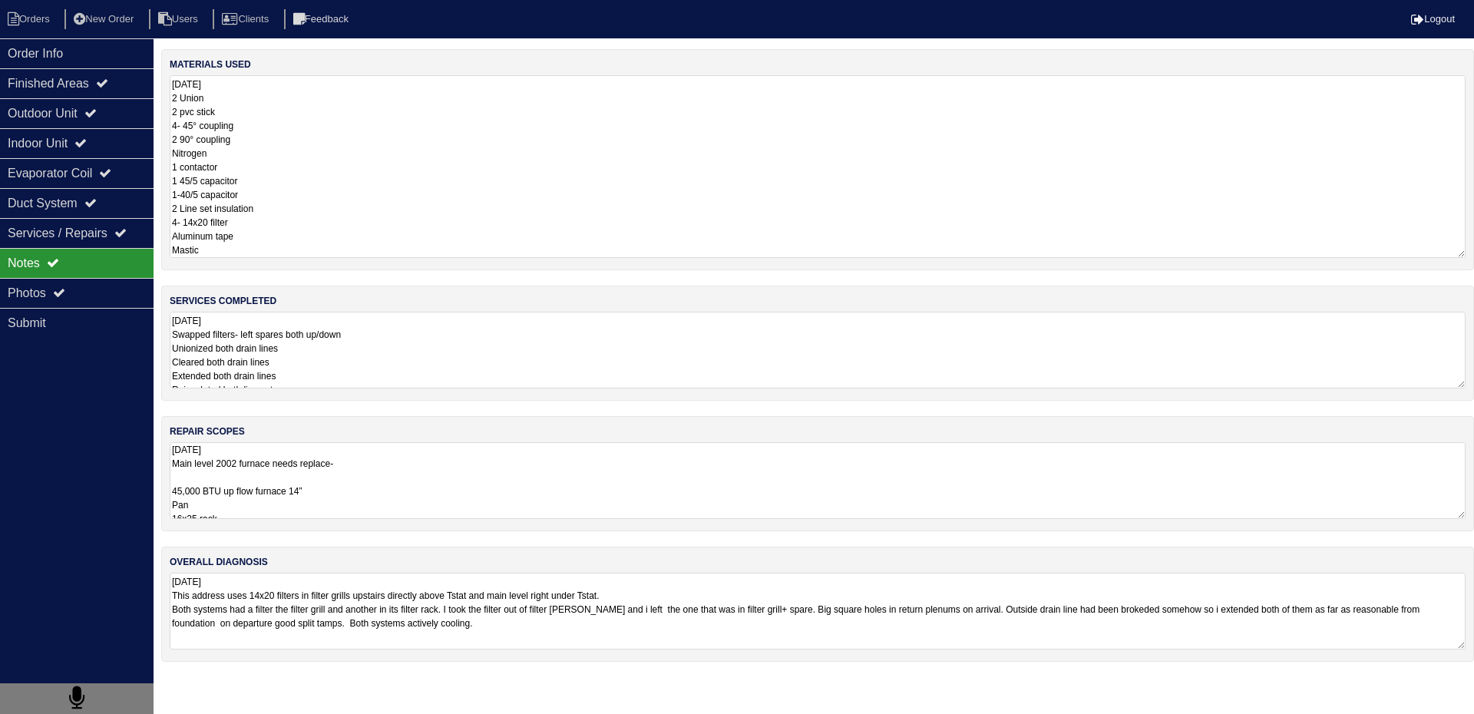
click at [306, 329] on textarea "9.26.25 Swapped filters- left spares both up/down Unionized both drain lines Cl…" at bounding box center [818, 350] width 1296 height 77
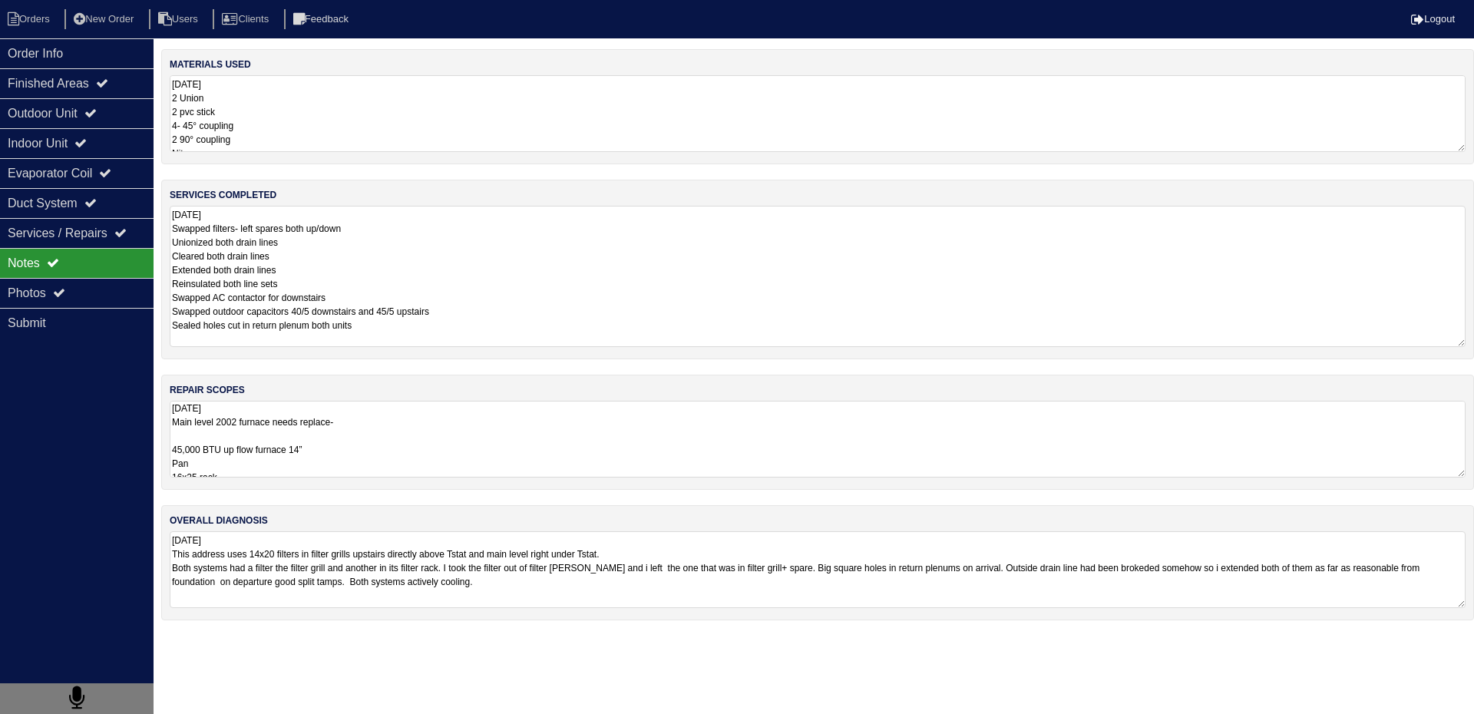
click at [430, 280] on textarea "9.26.25 Swapped filters- left spares both up/down Unionized both drain lines Cl…" at bounding box center [818, 276] width 1296 height 141
click at [267, 447] on textarea "9.26.25 Main level 2002 furnace needs replace- 45,000 BTU up flow furnace 14” P…" at bounding box center [818, 439] width 1296 height 77
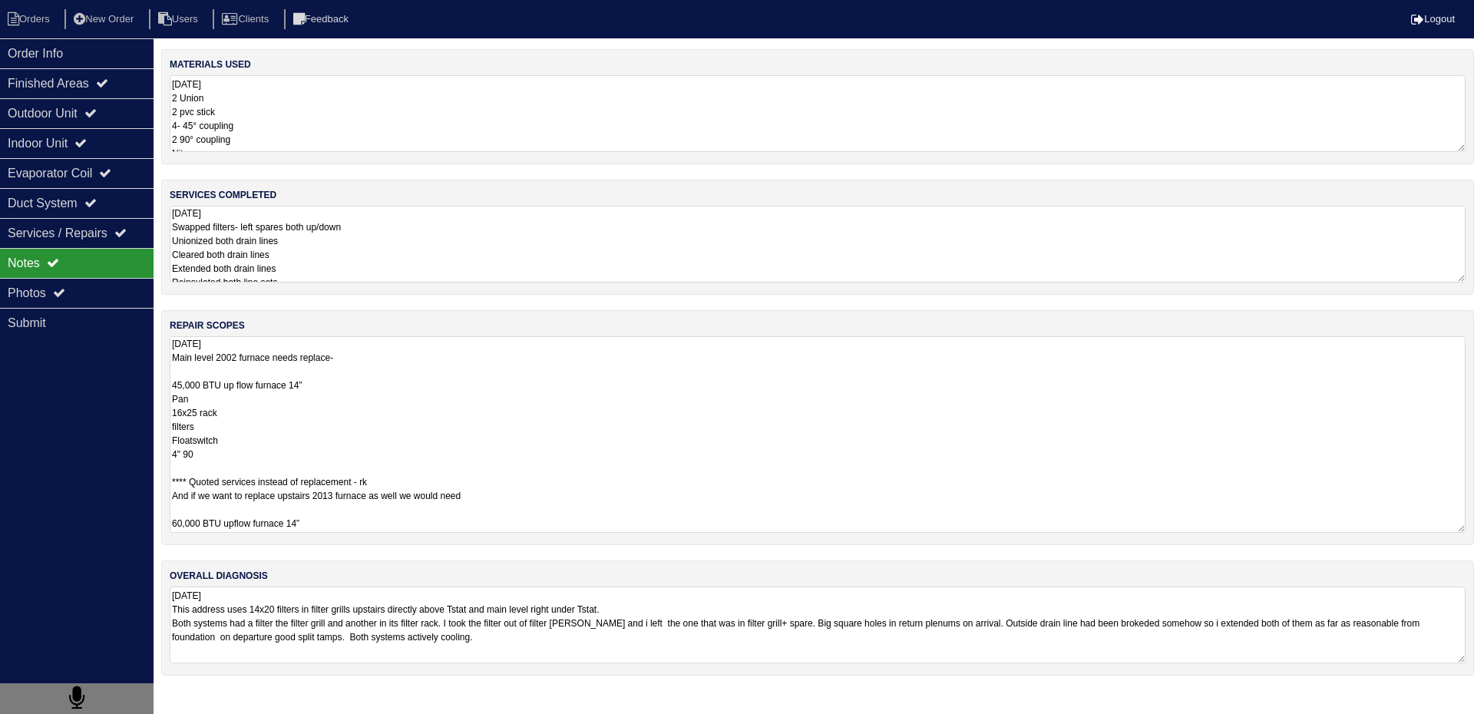
drag, startPoint x: 172, startPoint y: 359, endPoint x: 256, endPoint y: 453, distance: 126.2
click at [256, 453] on textarea "9.26.25 Main level 2002 furnace needs replace- 45,000 BTU up flow furnace 14” P…" at bounding box center [818, 434] width 1296 height 197
